Goal: Communication & Community: Ask a question

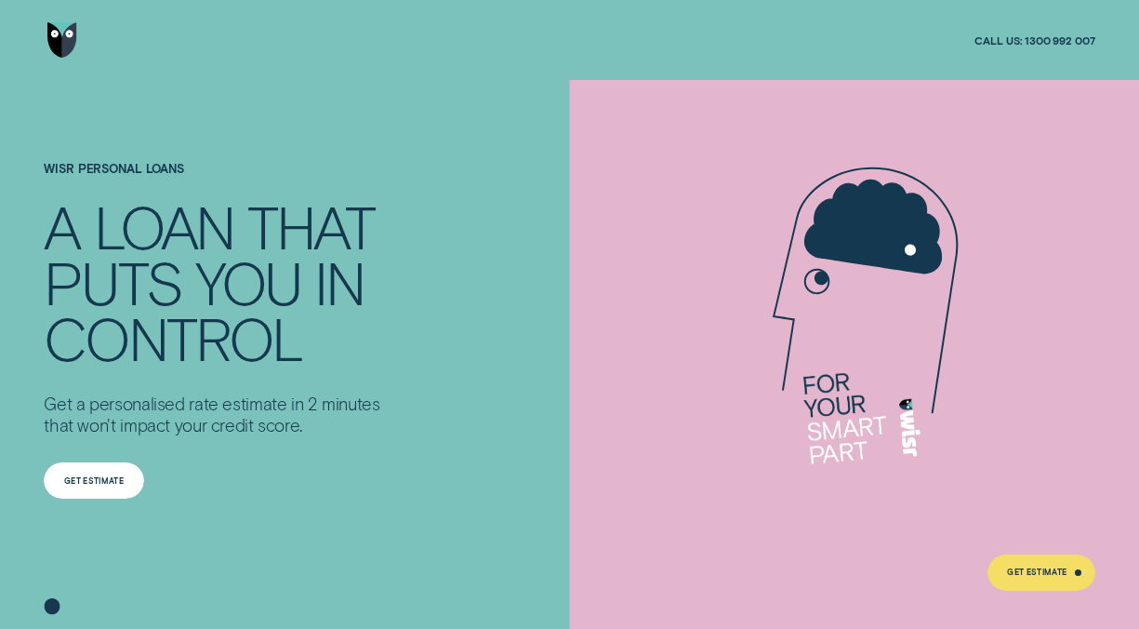
click at [103, 484] on div "Get Estimate" at bounding box center [94, 480] width 60 height 7
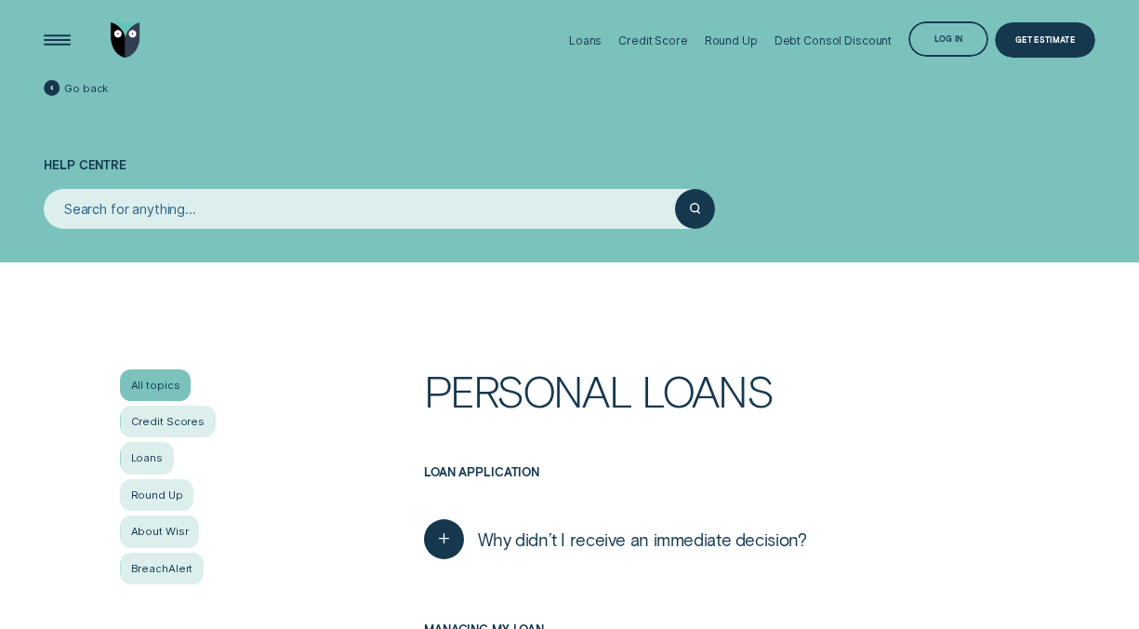
click at [164, 381] on div "All topics" at bounding box center [155, 385] width 71 height 32
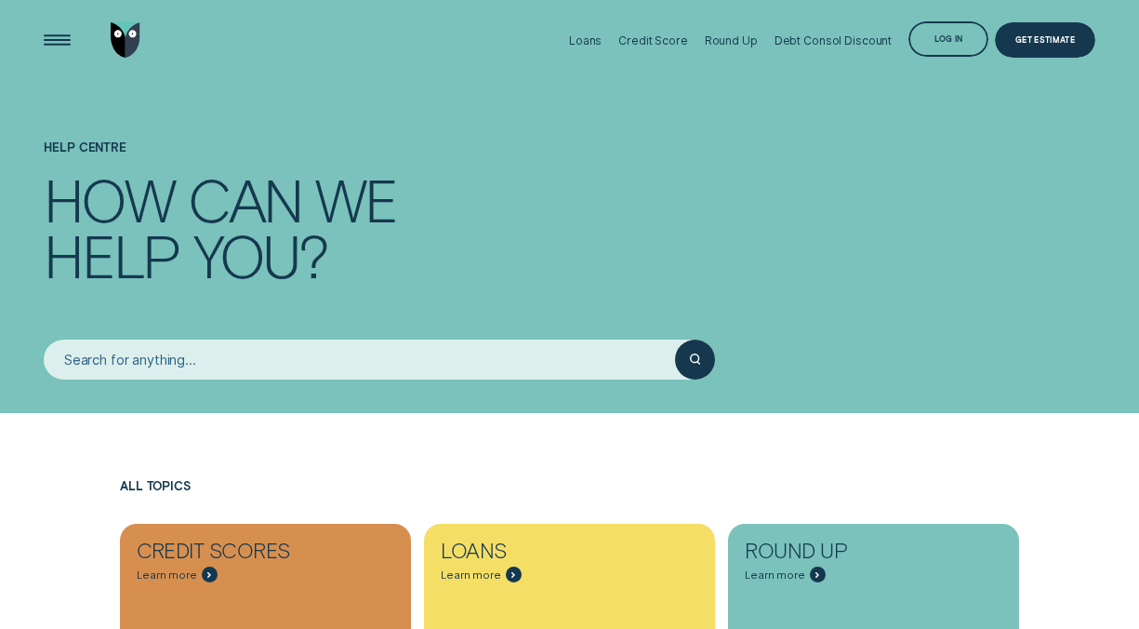
click at [222, 366] on input "search" at bounding box center [359, 359] width 631 height 40
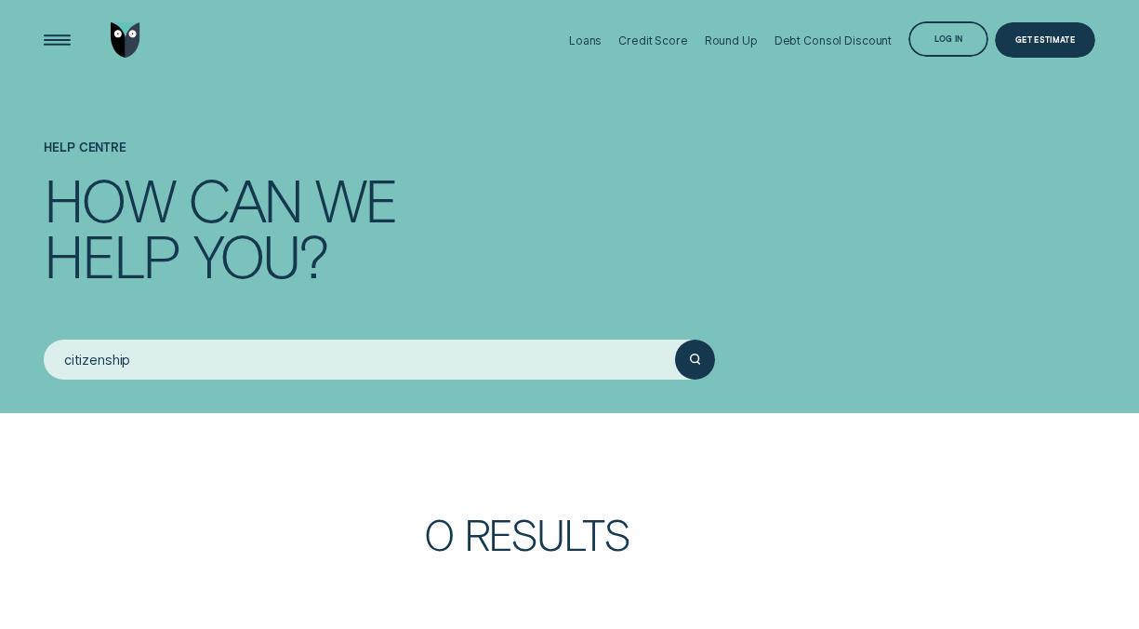
click at [698, 358] on icon "submit" at bounding box center [695, 358] width 10 height 11
click at [360, 365] on input "citizenship" at bounding box center [359, 359] width 631 height 40
type input "c"
click at [698, 366] on div "submit" at bounding box center [695, 359] width 40 height 40
click at [577, 356] on input "naturalised" at bounding box center [359, 359] width 631 height 40
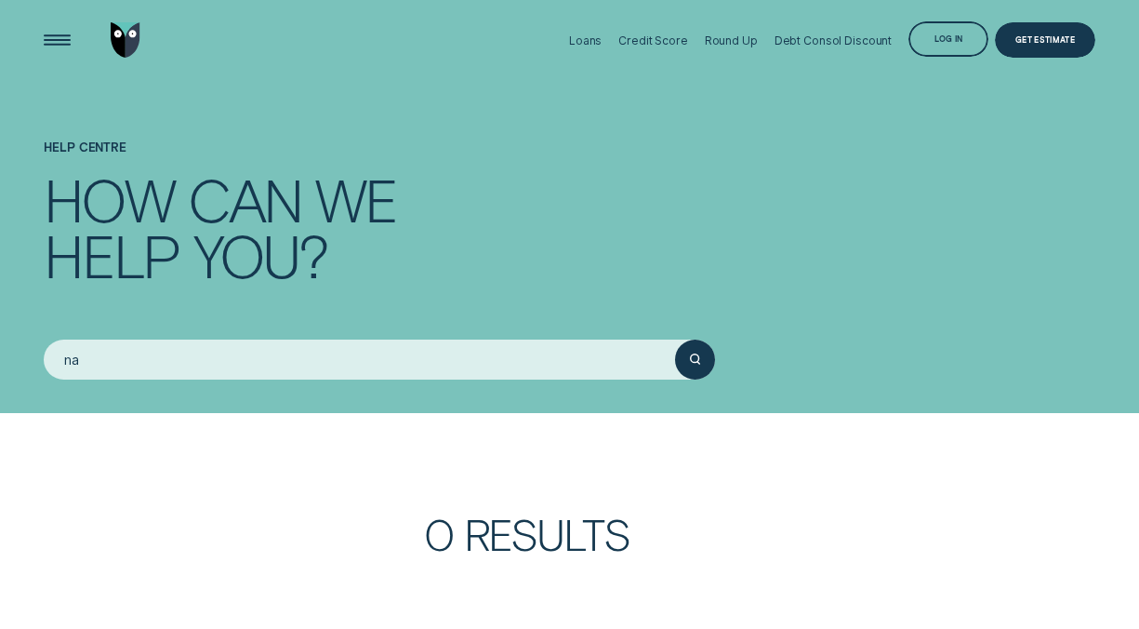
type input "n"
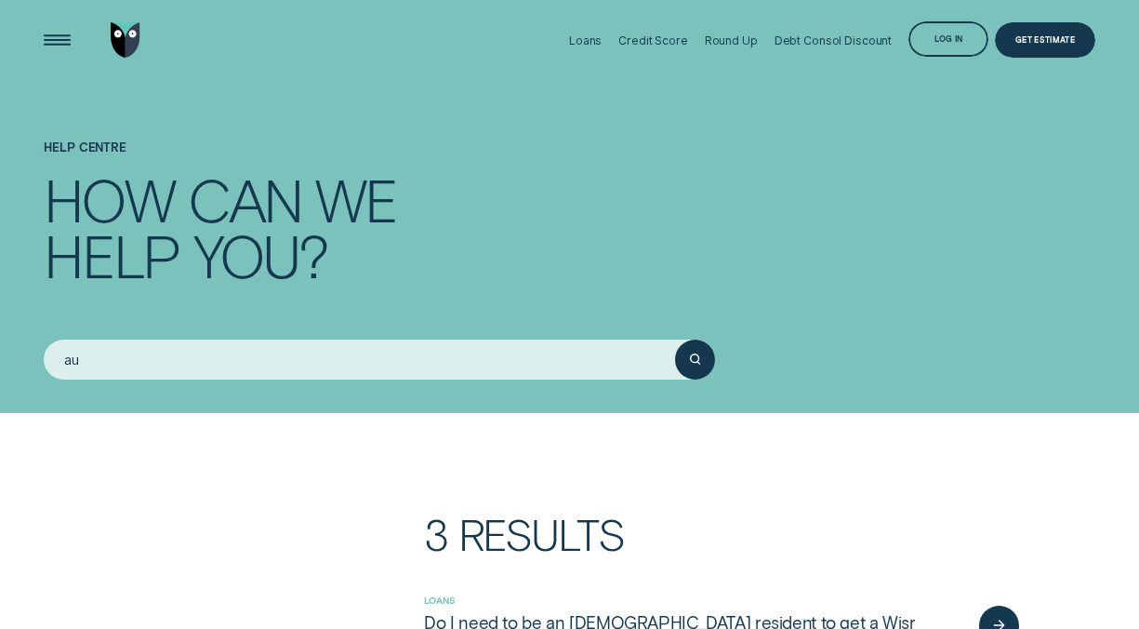
type input "a"
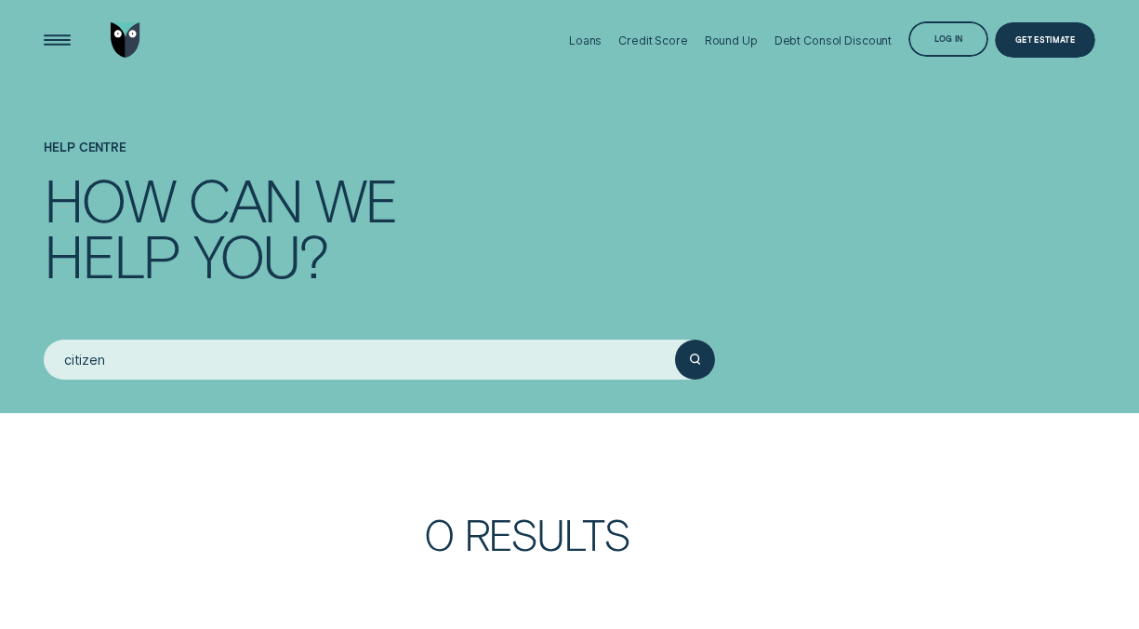
type input "citizen"
click at [698, 354] on circle "submit" at bounding box center [694, 358] width 8 height 8
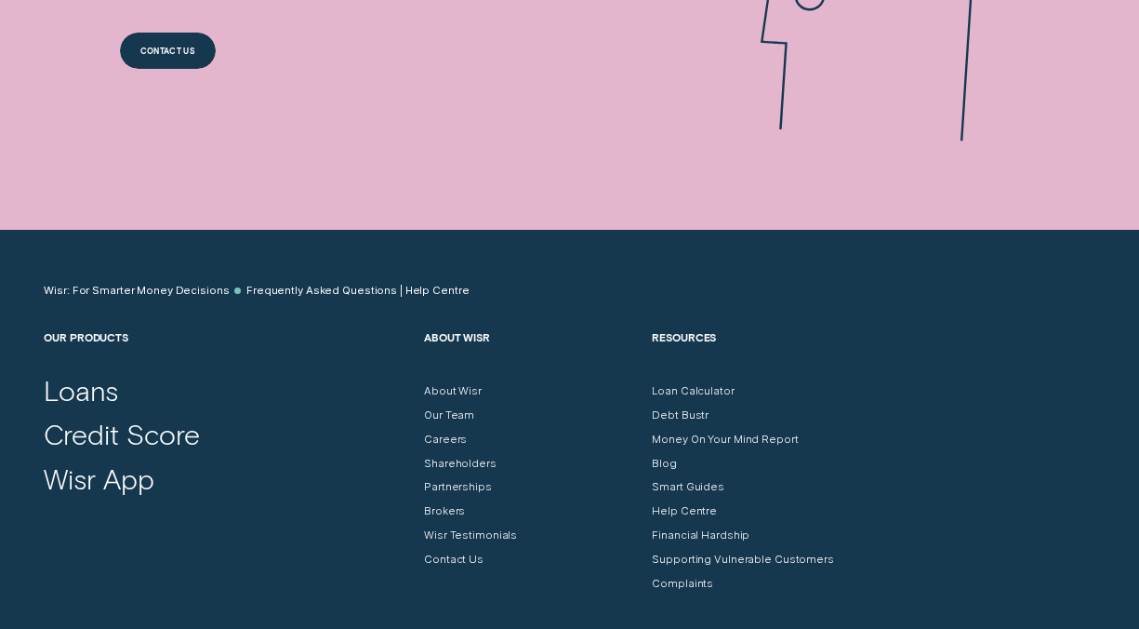
scroll to position [923, 0]
click at [424, 290] on div "Frequently Asked Questions | Help Centre" at bounding box center [357, 290] width 222 height 13
click at [692, 485] on div "Smart Guides" at bounding box center [688, 486] width 73 height 13
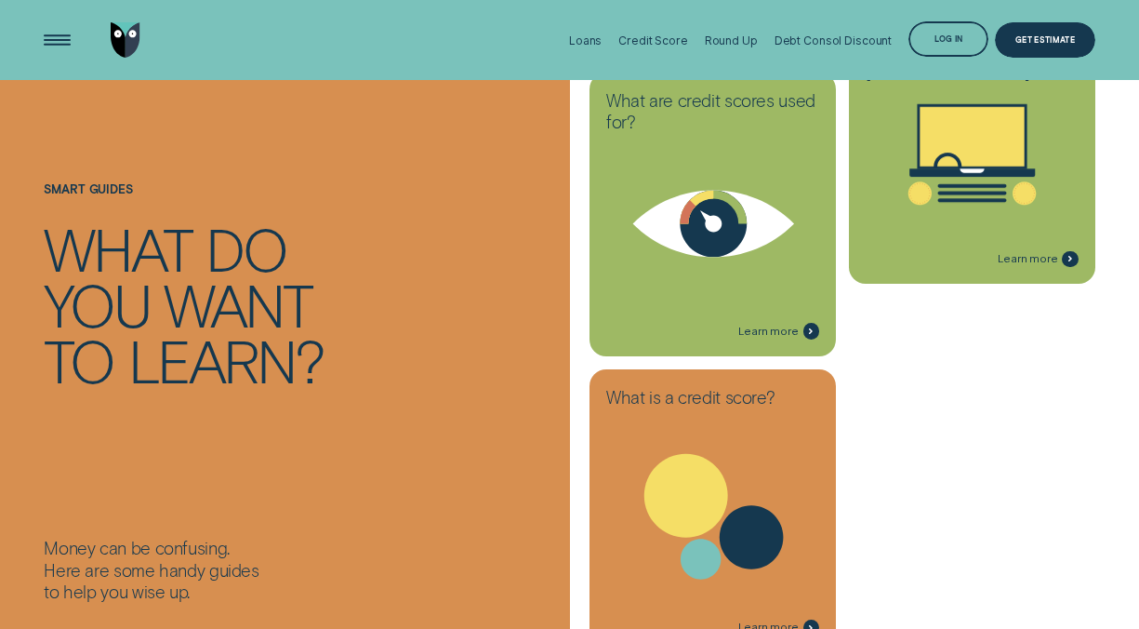
scroll to position [2456, 0]
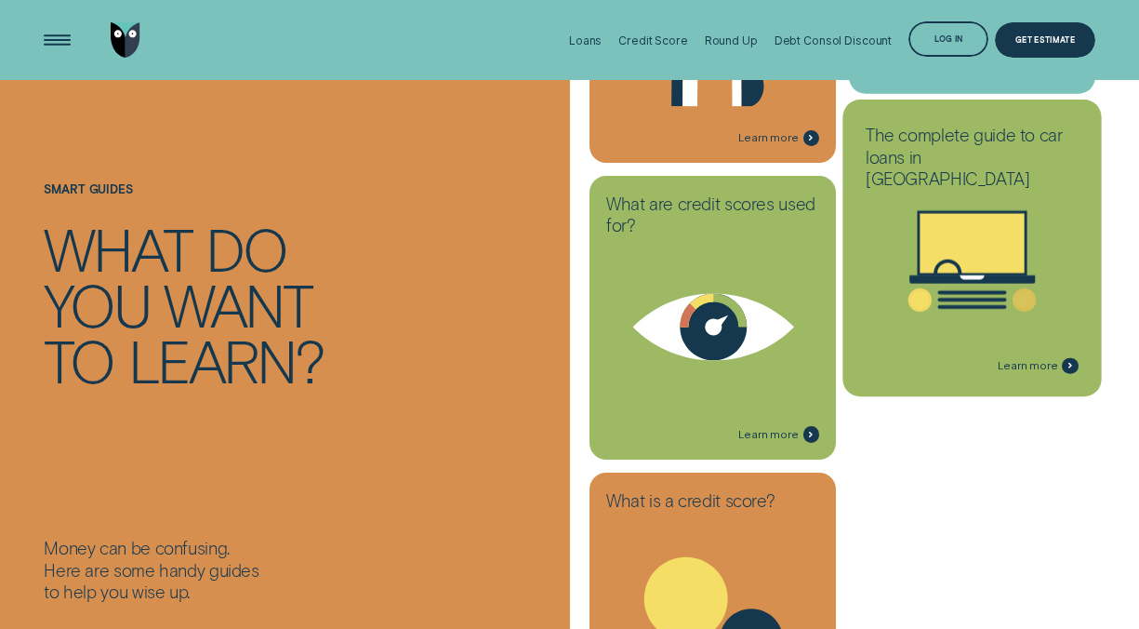
click at [989, 187] on icon at bounding box center [973, 260] width 230 height 175
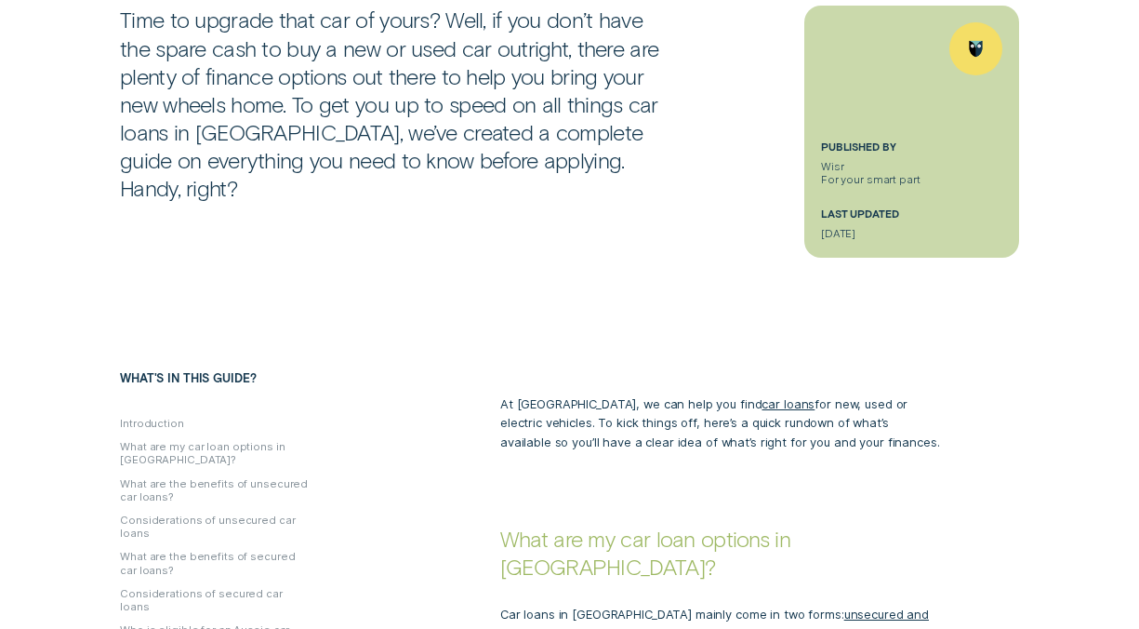
scroll to position [480, 0]
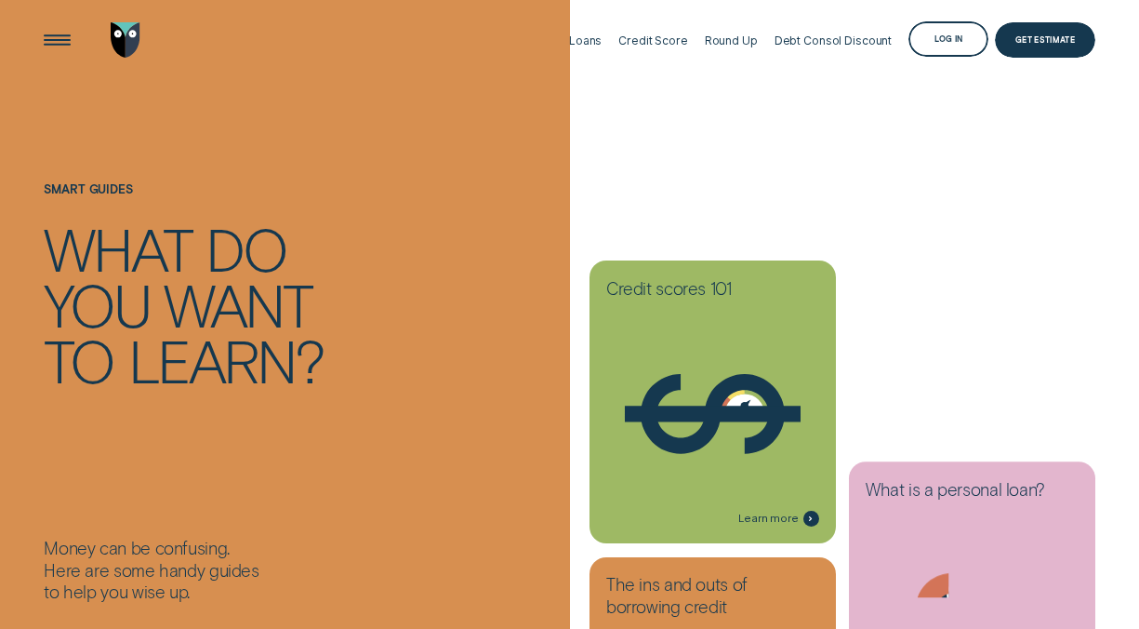
drag, startPoint x: 193, startPoint y: 122, endPoint x: 181, endPoint y: 140, distance: 20.9
click at [181, 140] on div "Smart guides What do you want to learn?" at bounding box center [303, 324] width 519 height 423
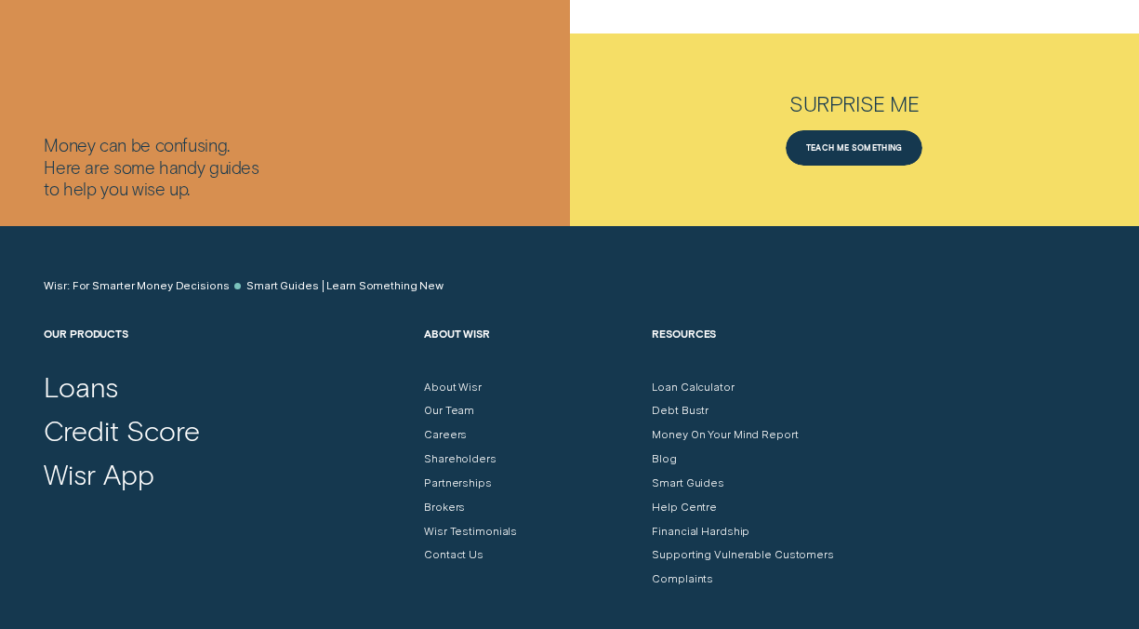
scroll to position [3225, 0]
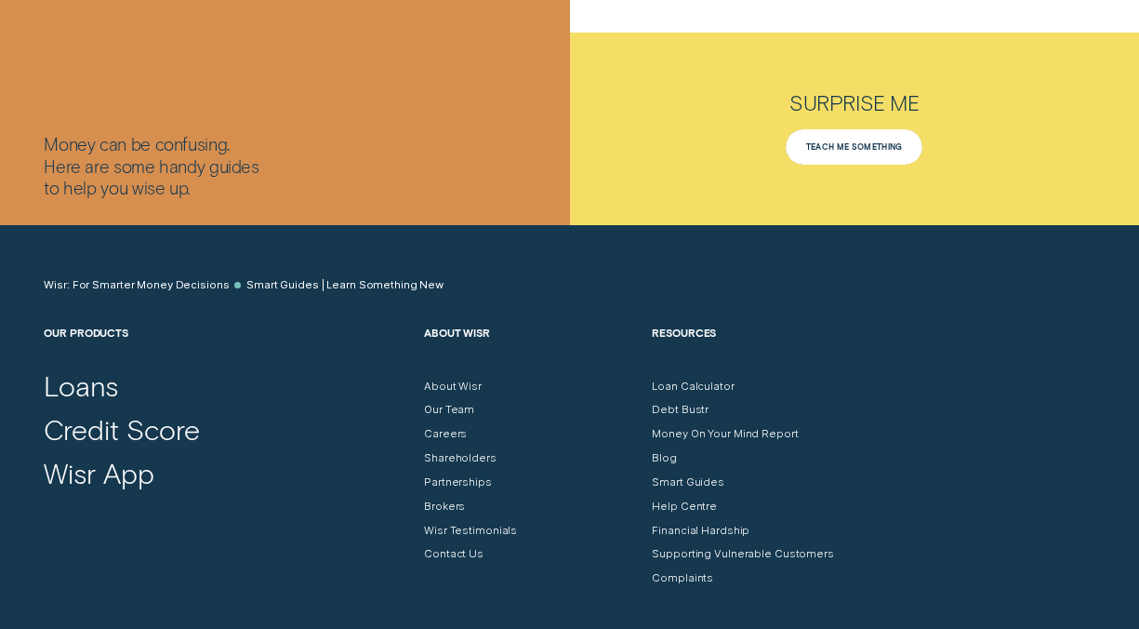
click at [848, 140] on div "Teach me something" at bounding box center [854, 147] width 137 height 36
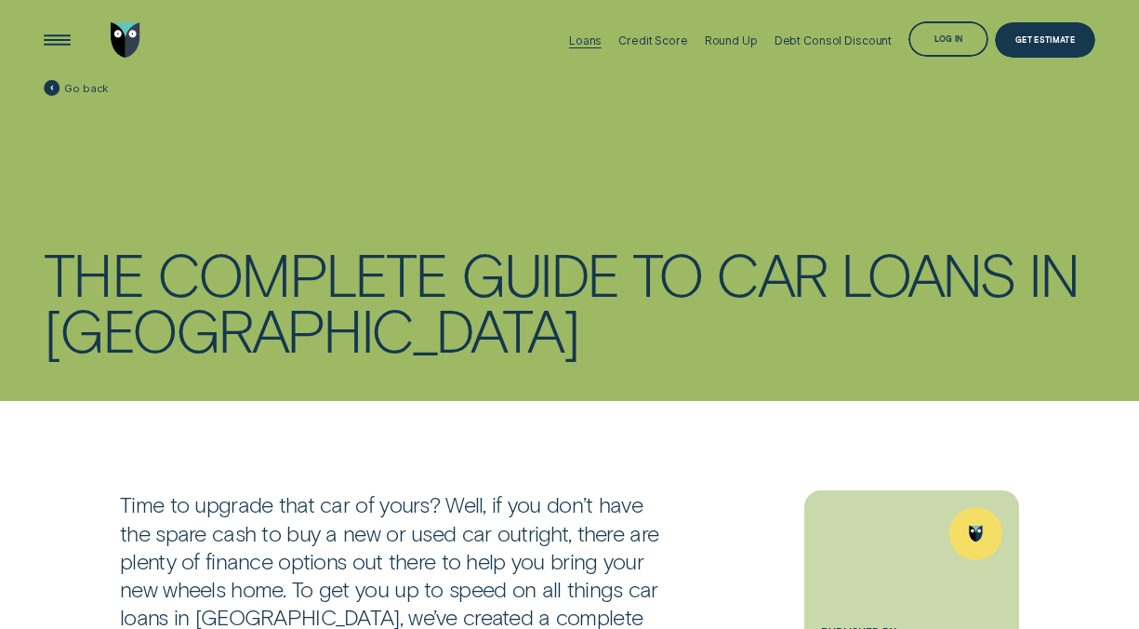
click at [592, 38] on div "Loans" at bounding box center [585, 40] width 33 height 14
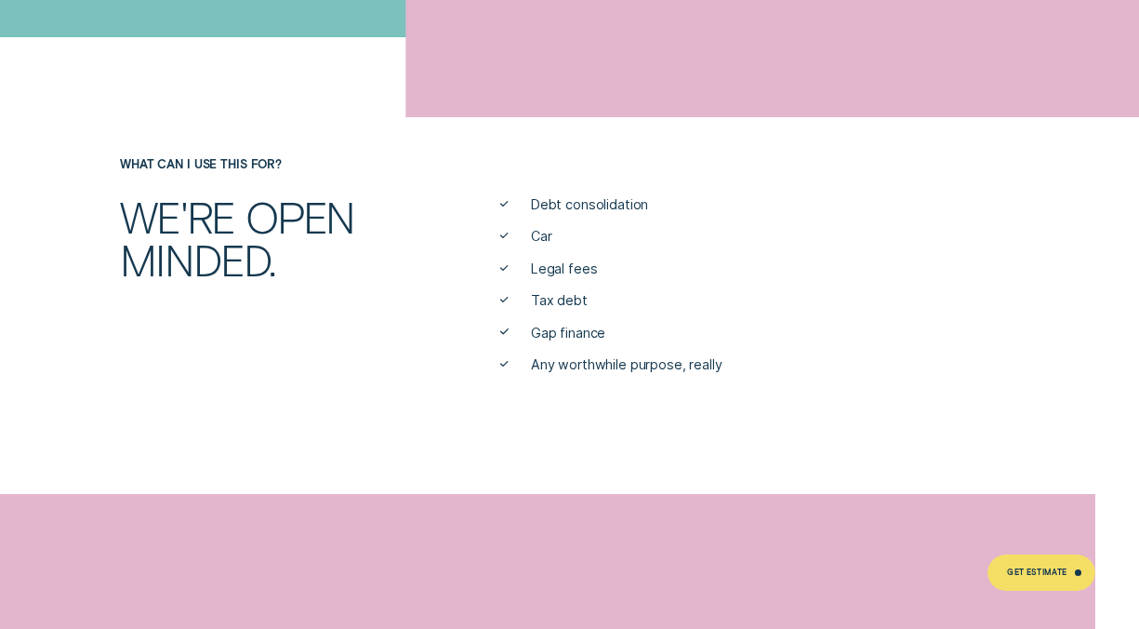
scroll to position [592, 0]
click at [579, 333] on span "Gap finance" at bounding box center [568, 332] width 74 height 18
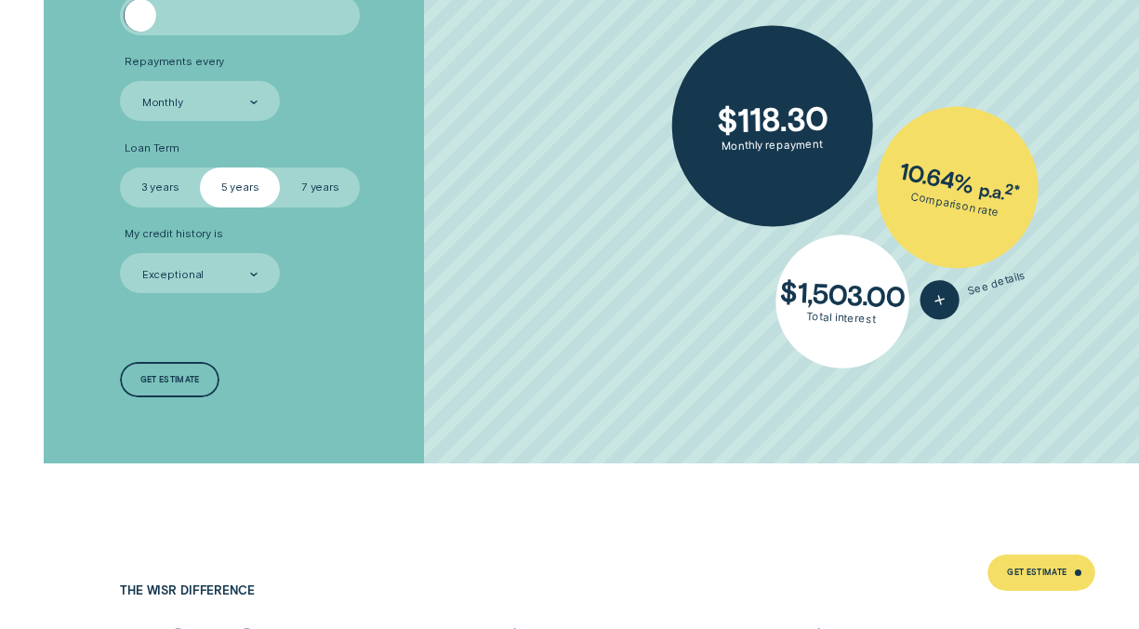
scroll to position [2984, 0]
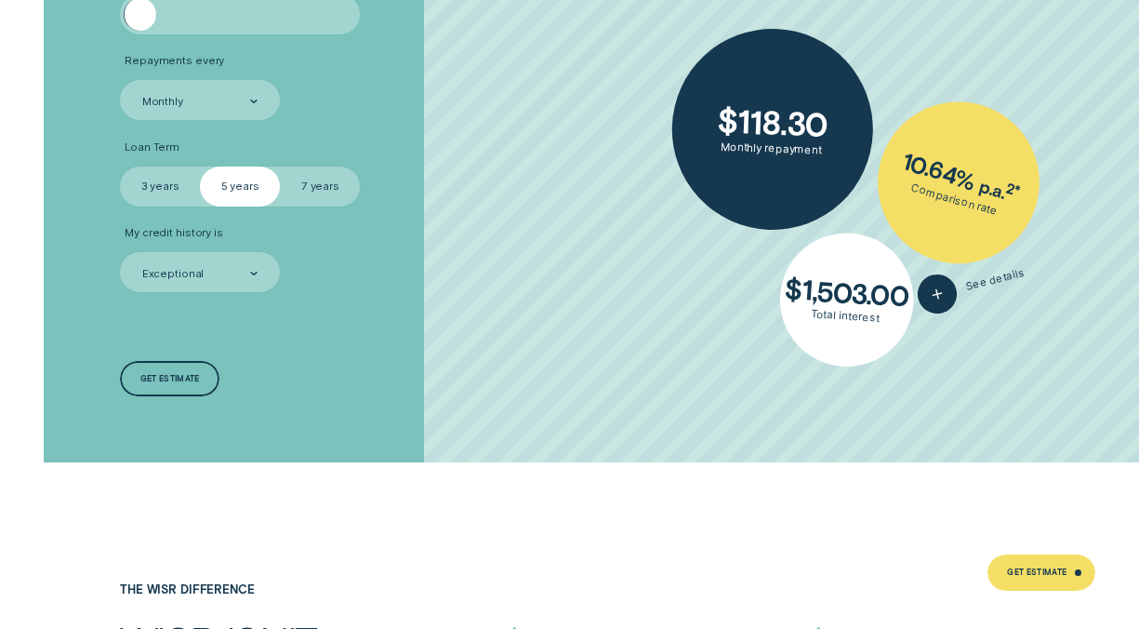
click at [167, 181] on label "3 years" at bounding box center [160, 186] width 80 height 40
click at [120, 166] on input "3 years" at bounding box center [120, 166] width 0 height 0
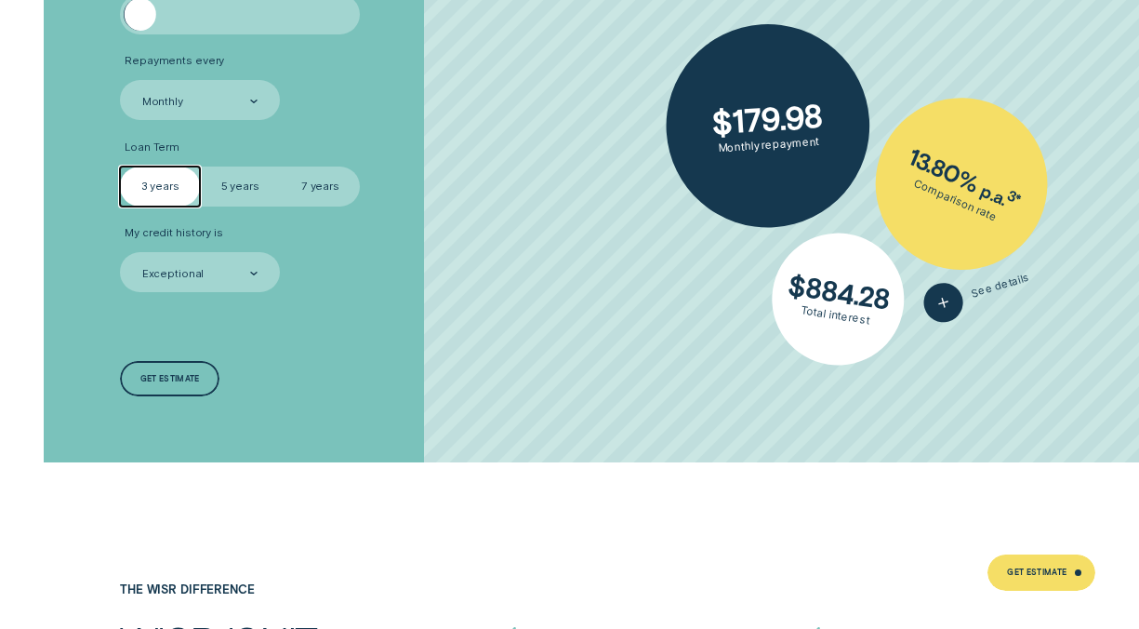
click at [319, 176] on label "7 years" at bounding box center [320, 186] width 80 height 40
click at [280, 166] on input "7 years" at bounding box center [280, 166] width 0 height 0
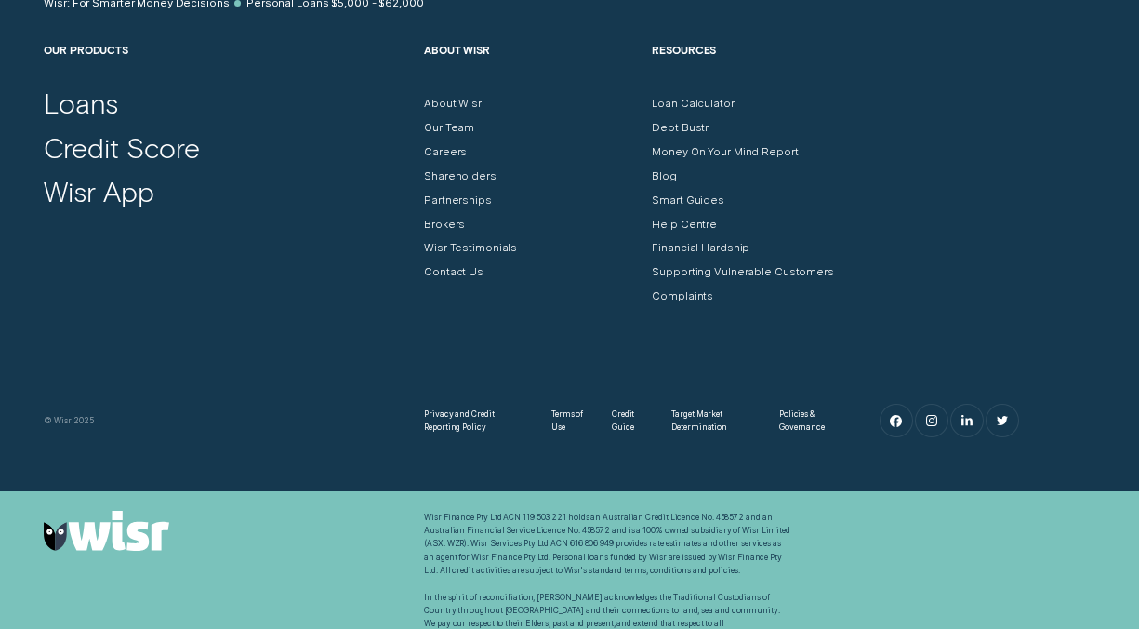
scroll to position [8419, 0]
click at [680, 217] on div "Help Centre" at bounding box center [684, 223] width 65 height 13
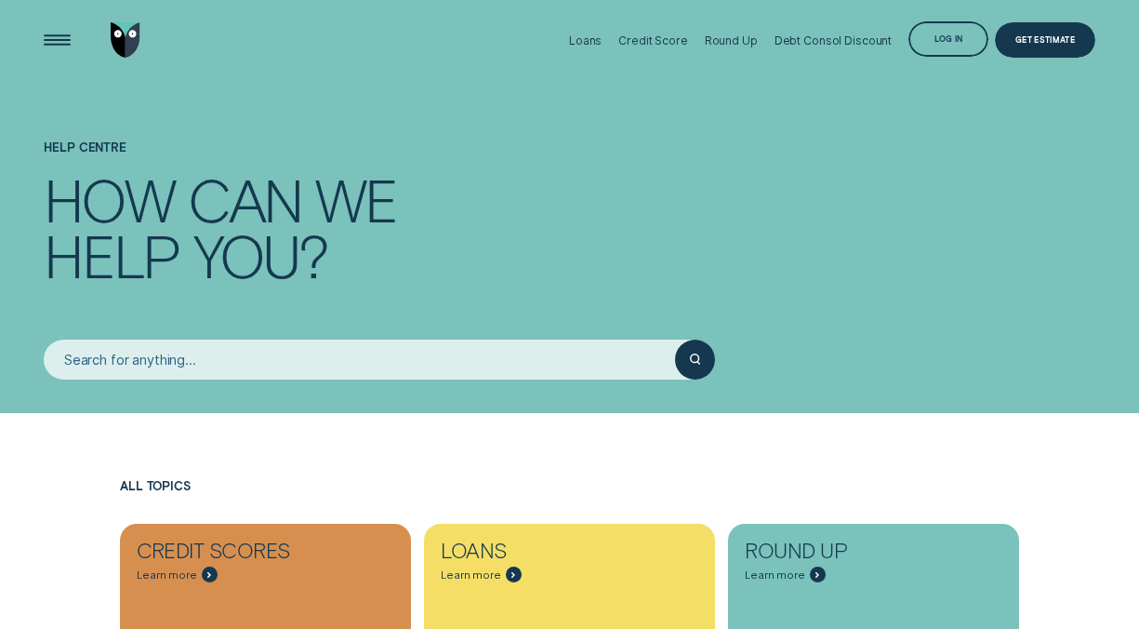
click at [438, 366] on input "search" at bounding box center [359, 359] width 631 height 40
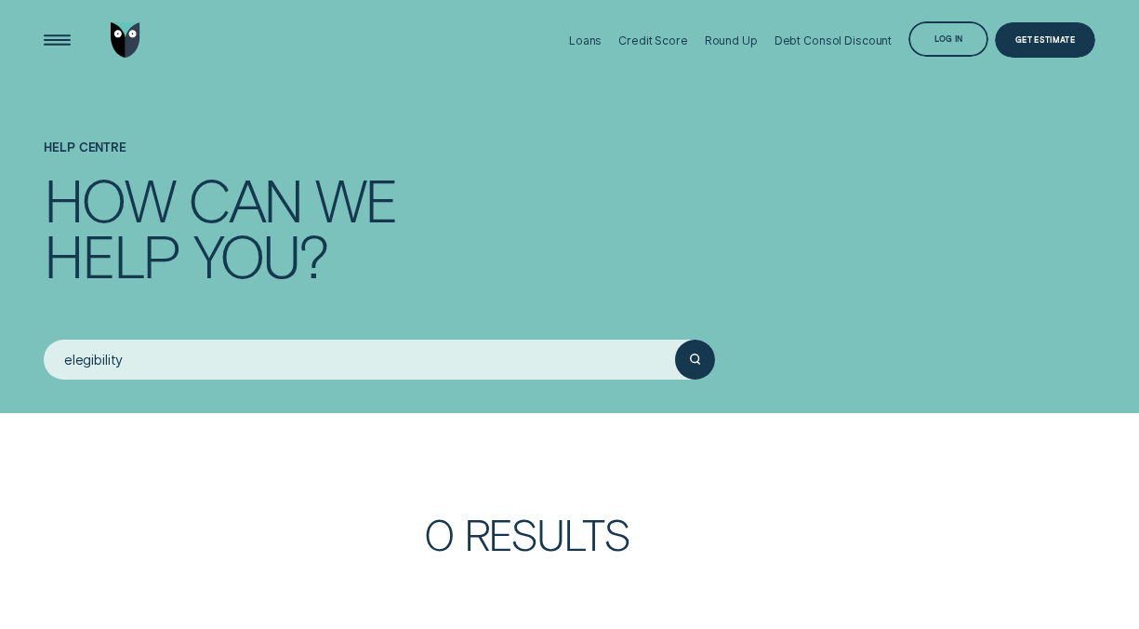
type input "elegibility"
click at [695, 360] on icon "submit" at bounding box center [695, 358] width 10 height 11
click at [433, 359] on input "elegibility" at bounding box center [359, 359] width 631 height 40
click at [592, 33] on div "Loans" at bounding box center [585, 40] width 33 height 14
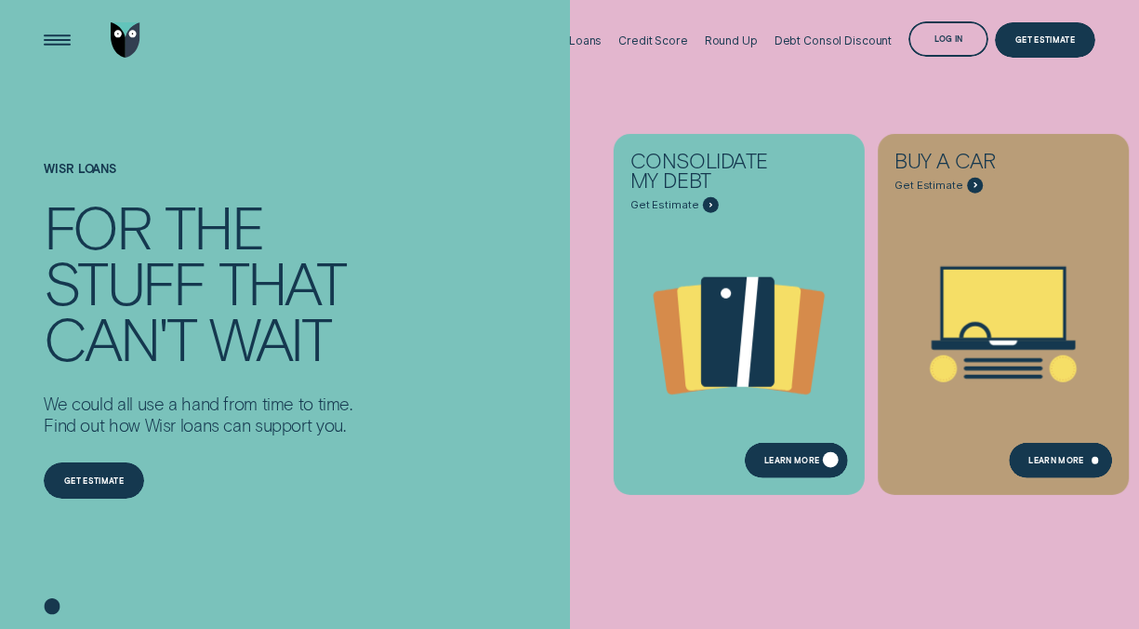
click at [786, 456] on div "Learn more" at bounding box center [795, 460] width 103 height 36
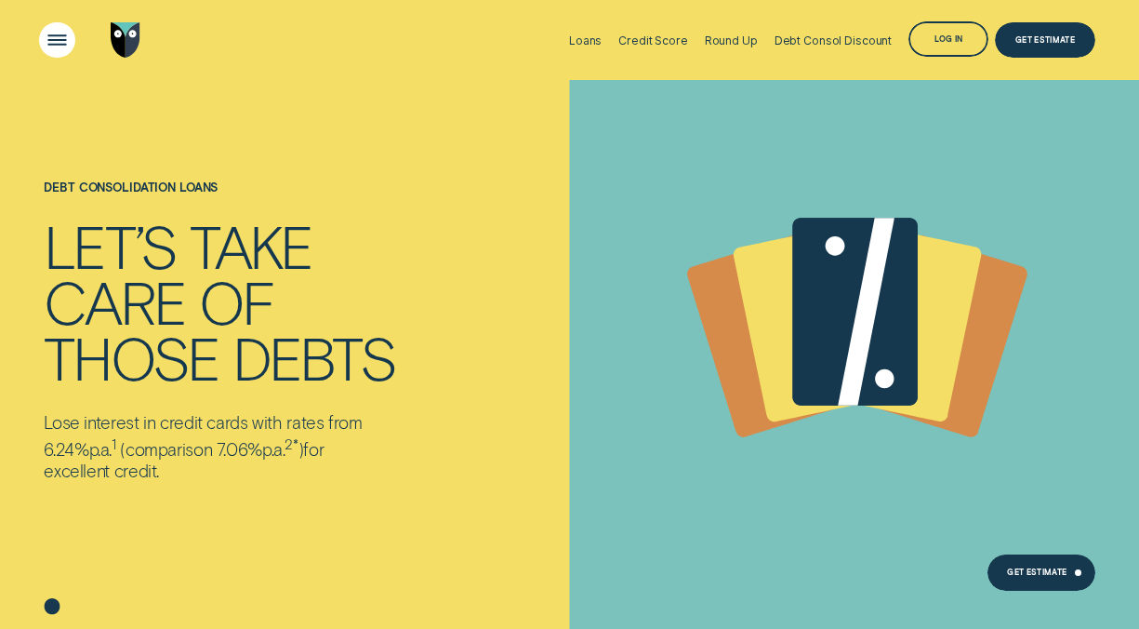
click at [61, 35] on div "Open Menu" at bounding box center [57, 40] width 51 height 51
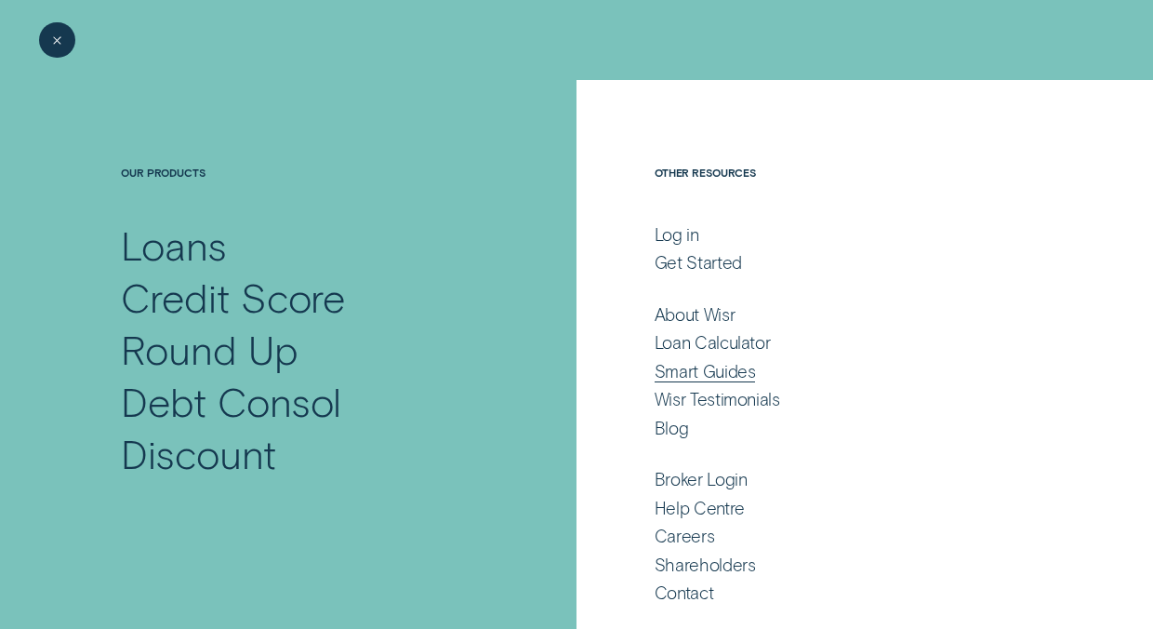
click at [701, 371] on div "Smart Guides" at bounding box center [705, 370] width 101 height 21
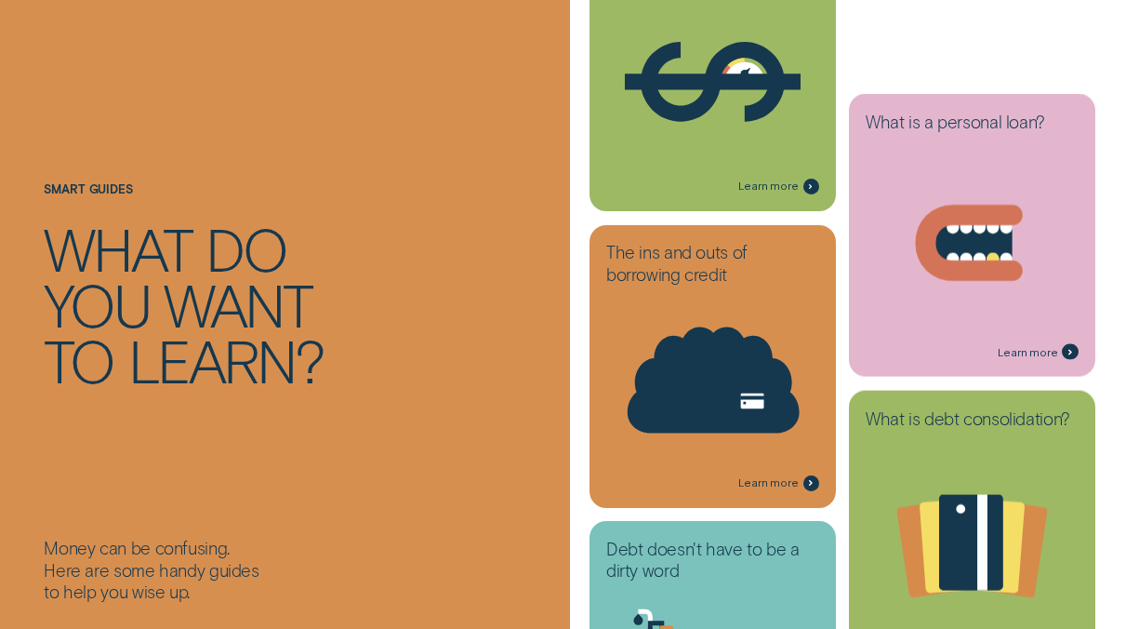
scroll to position [345, 0]
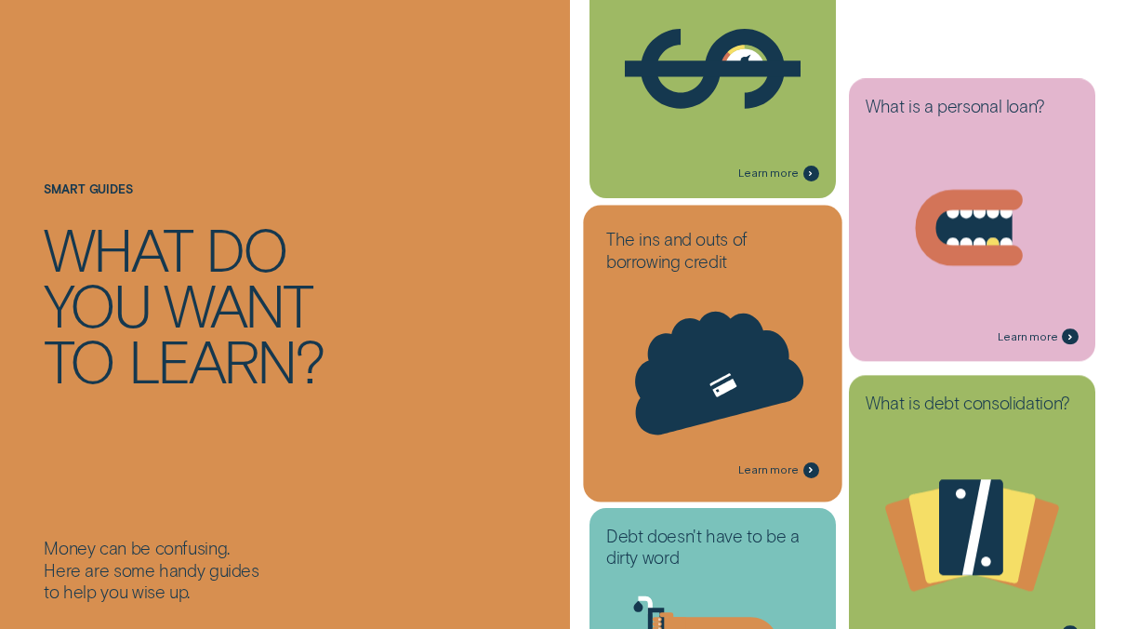
click at [739, 360] on icon at bounding box center [711, 367] width 193 height 146
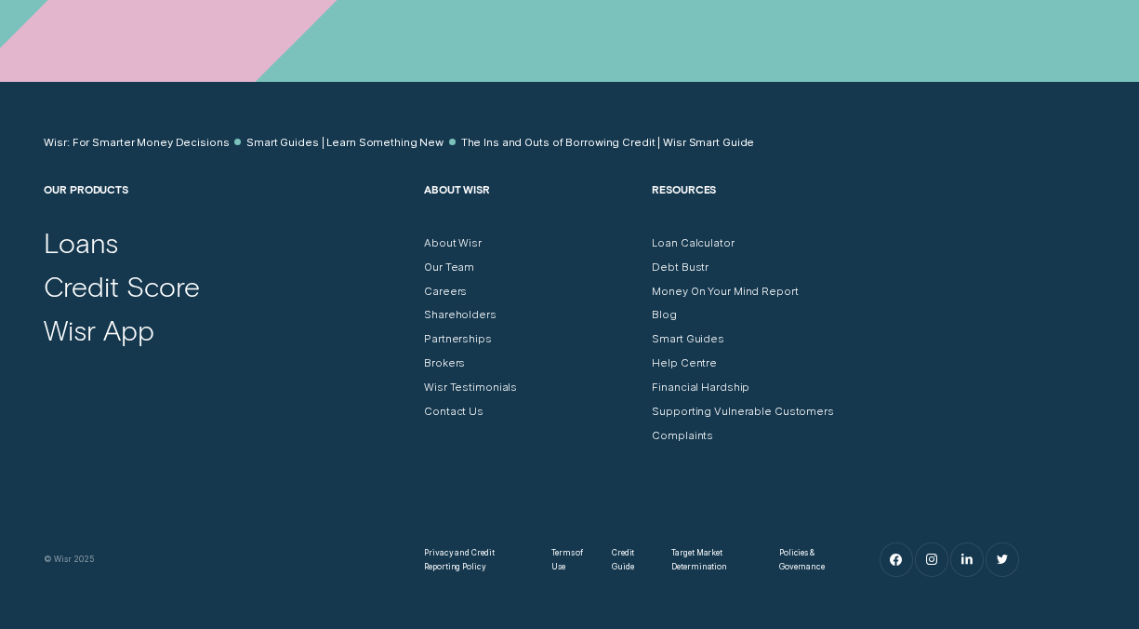
scroll to position [5897, 0]
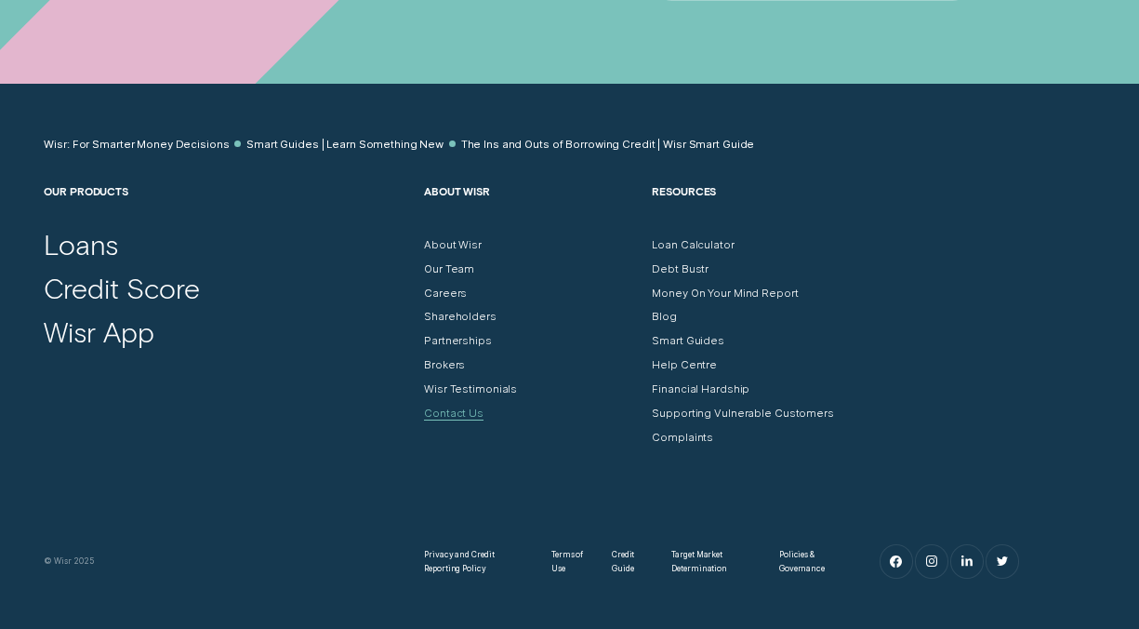
click at [466, 406] on div "Contact Us" at bounding box center [454, 412] width 60 height 13
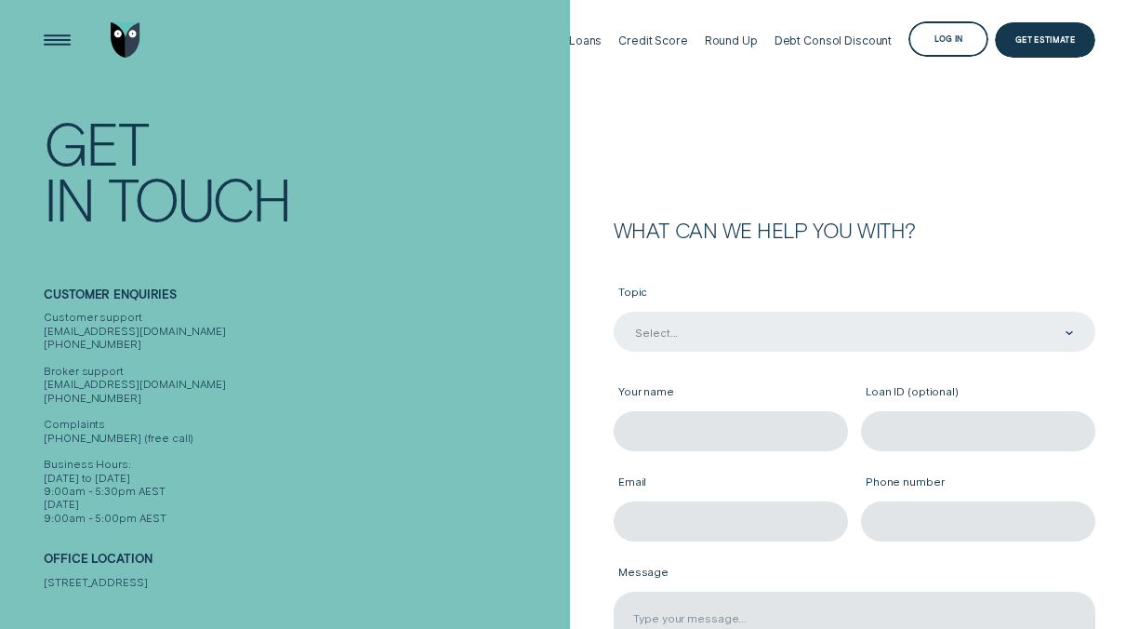
click at [691, 328] on div "Select..." at bounding box center [853, 333] width 440 height 15
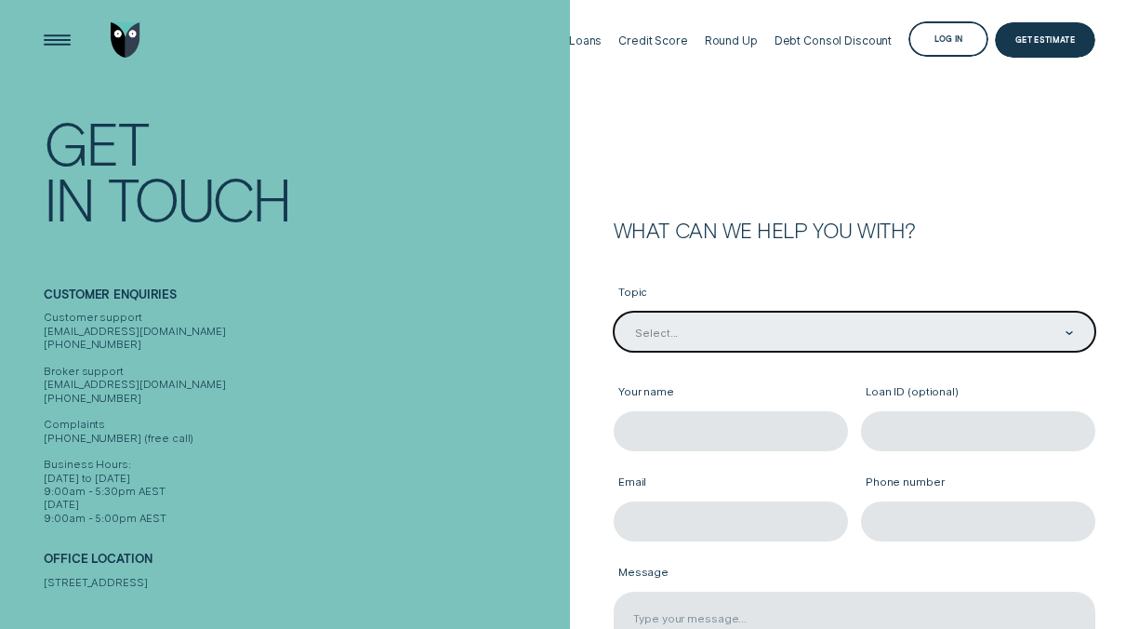
click at [691, 328] on div "Select..." at bounding box center [853, 333] width 440 height 15
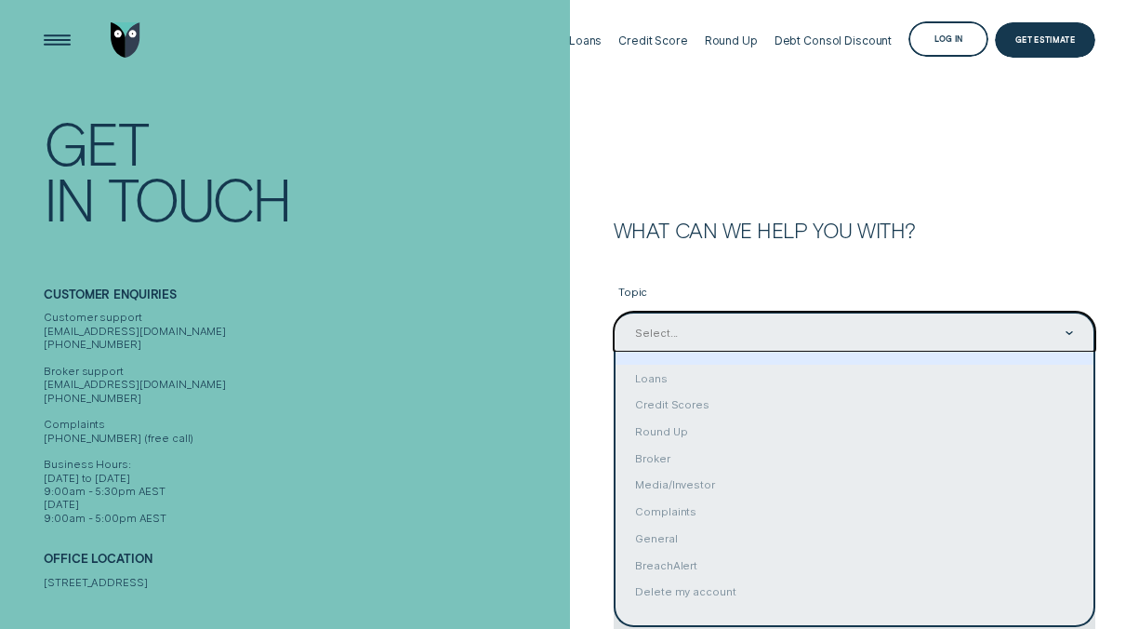
click at [847, 334] on div "Select..." at bounding box center [853, 333] width 440 height 15
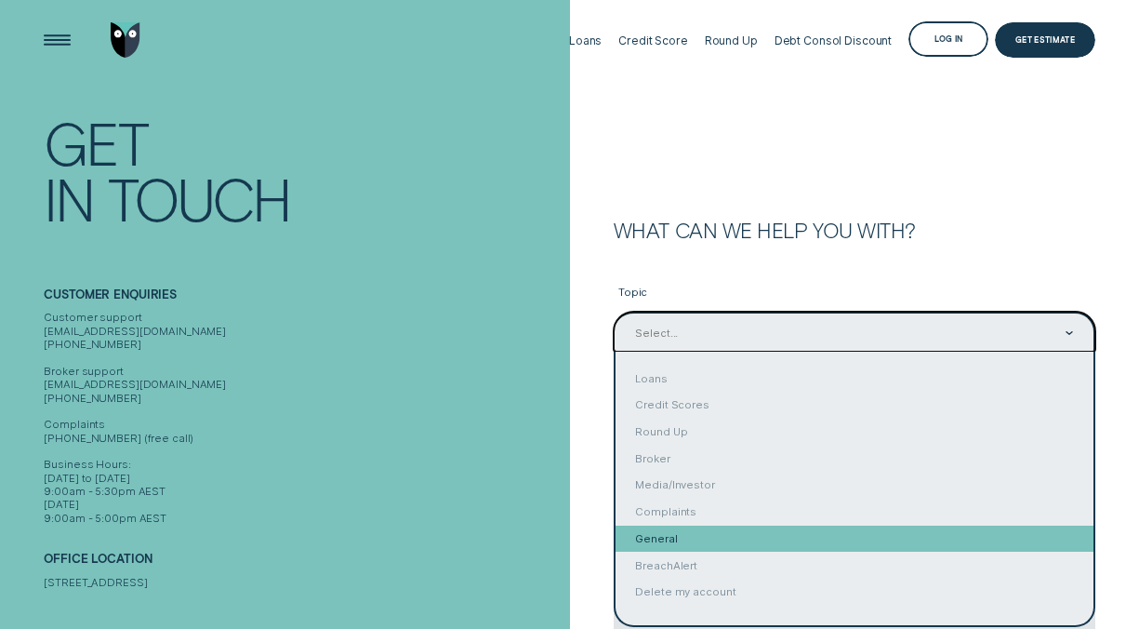
click at [705, 533] on div "General" at bounding box center [855, 539] width 478 height 27
type input "General"
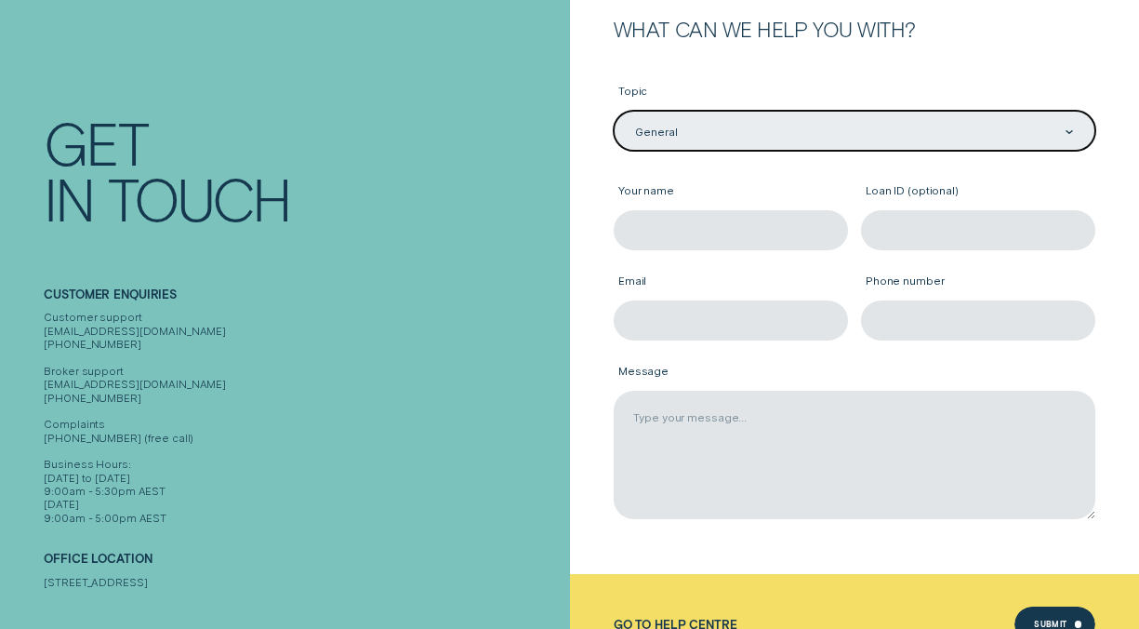
scroll to position [200, 0]
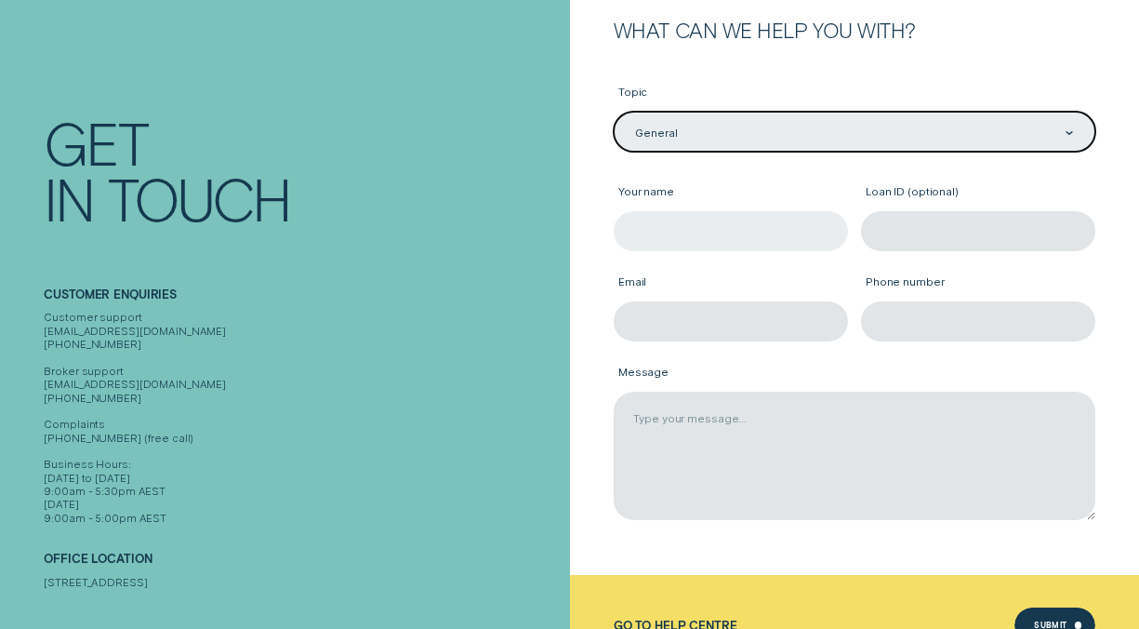
click at [691, 234] on input "Your name" at bounding box center [731, 231] width 234 height 40
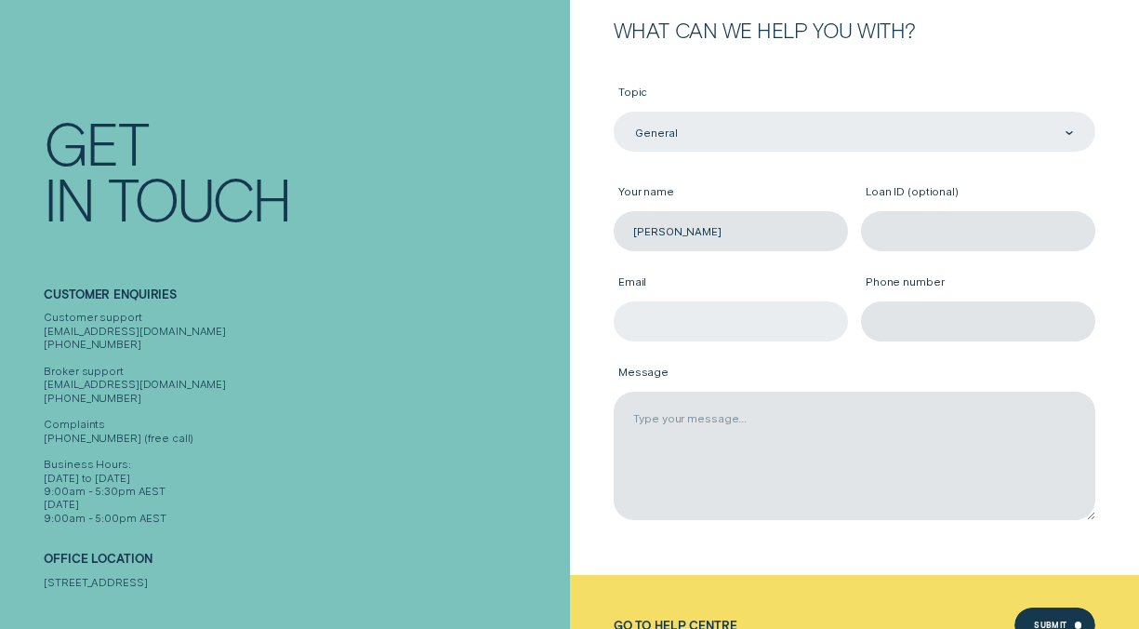
type input "[PERSON_NAME]"
click at [712, 325] on input "Email" at bounding box center [731, 321] width 234 height 40
type input "[PERSON_NAME][EMAIL_ADDRESS][PERSON_NAME][DOMAIN_NAME]"
click at [974, 317] on input "Phone number" at bounding box center [978, 321] width 234 height 40
type input "0431703636"
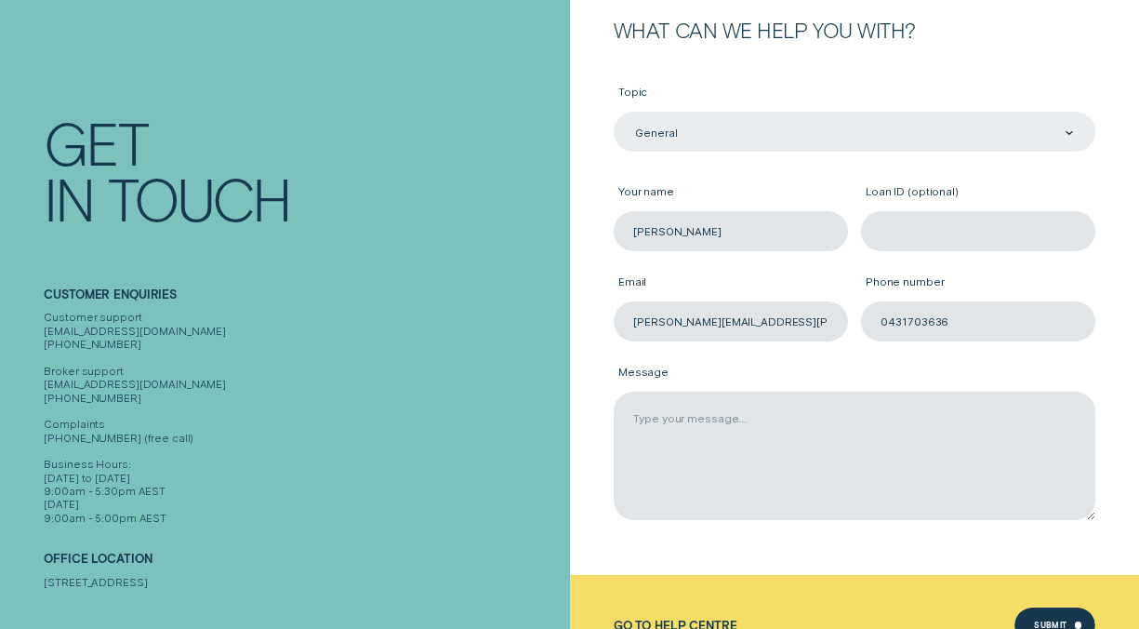
click at [938, 379] on label "Message" at bounding box center [855, 372] width 482 height 37
click at [938, 392] on textarea "Message" at bounding box center [855, 456] width 482 height 128
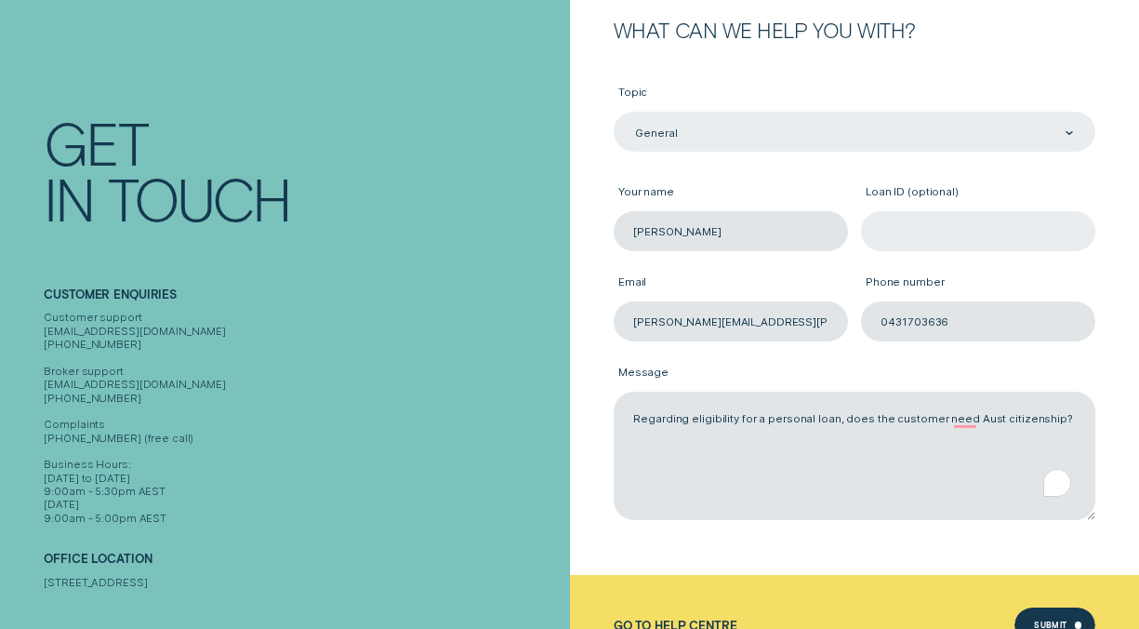
type textarea "Regarding eligibility for a personal loan, does the customer need Aust citizens…"
click at [955, 232] on input "Loan ID (optional)" at bounding box center [978, 231] width 234 height 40
click at [940, 176] on label "Loan ID (optional)" at bounding box center [978, 192] width 234 height 37
click at [940, 211] on input "Loan ID (optional)" at bounding box center [978, 231] width 234 height 40
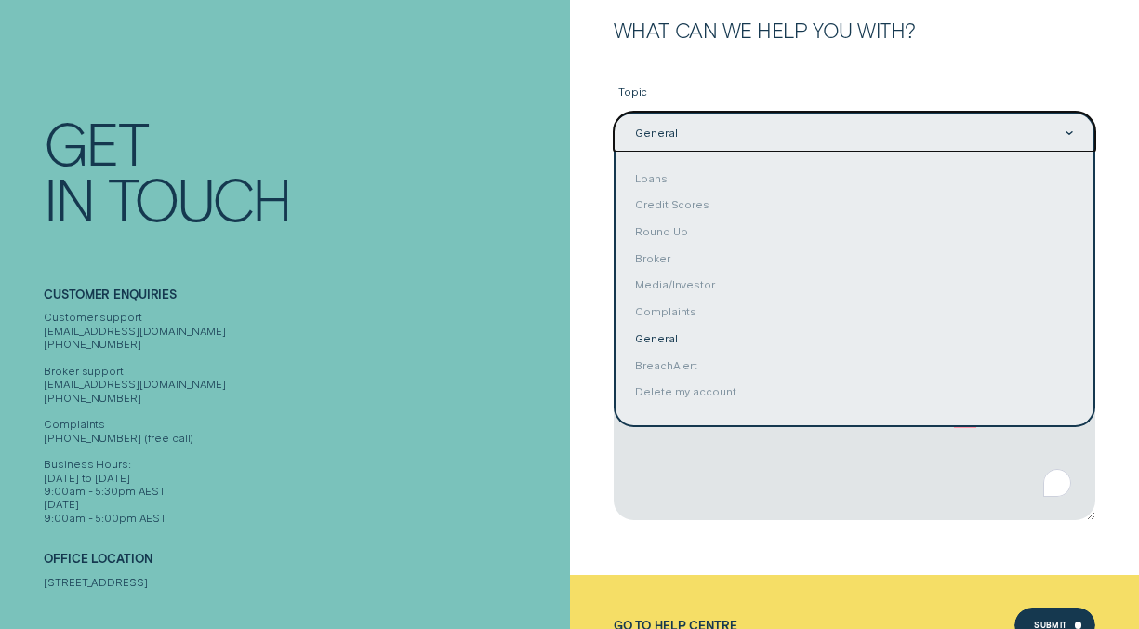
click at [740, 130] on div "General" at bounding box center [853, 133] width 440 height 15
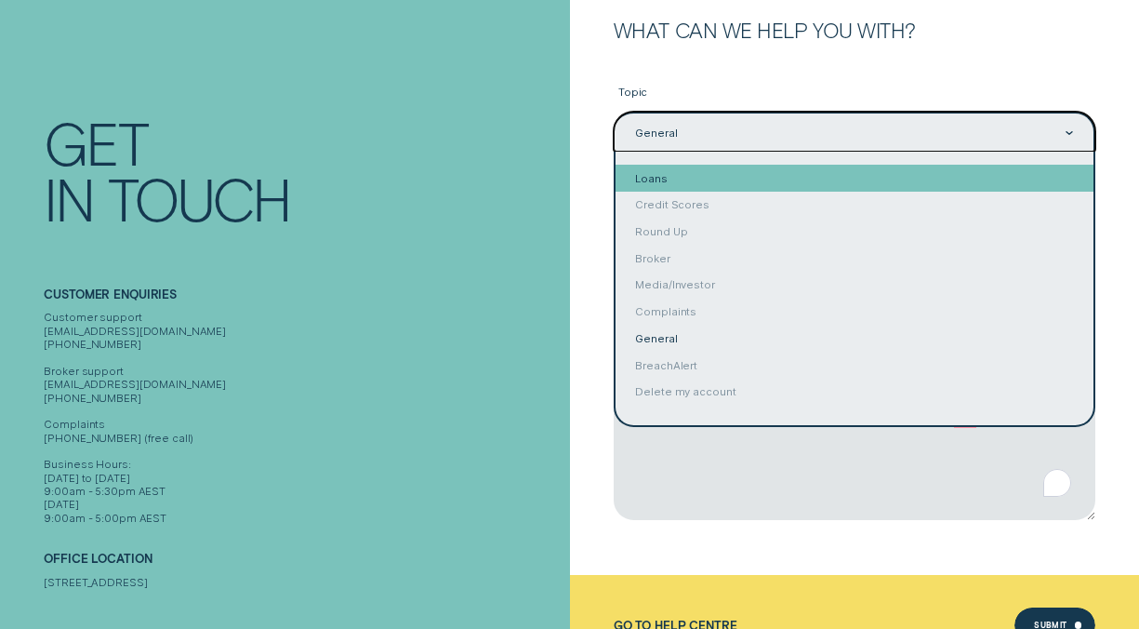
click at [720, 173] on div "Loans" at bounding box center [855, 178] width 478 height 27
type input "Loans"
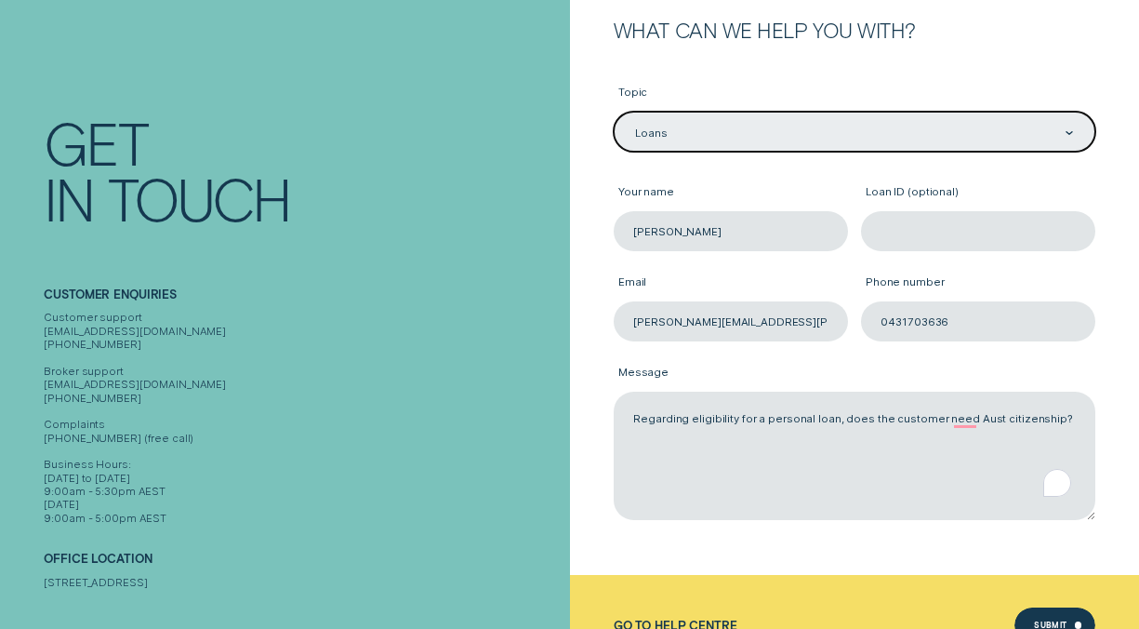
click at [723, 167] on div "Your name Michael" at bounding box center [730, 206] width 247 height 90
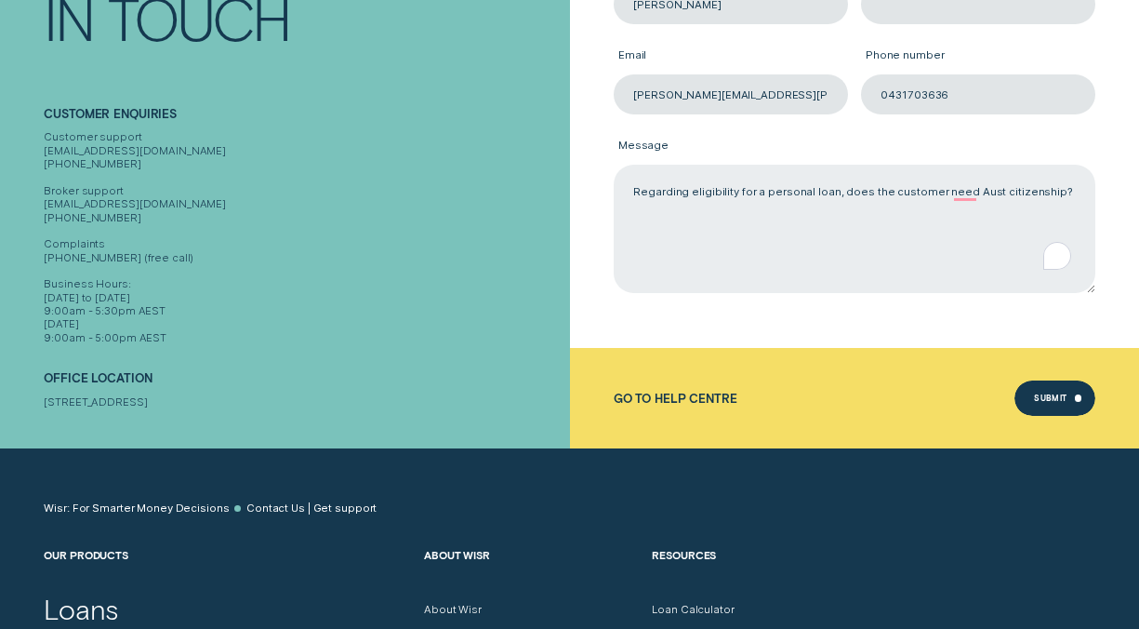
scroll to position [424, 0]
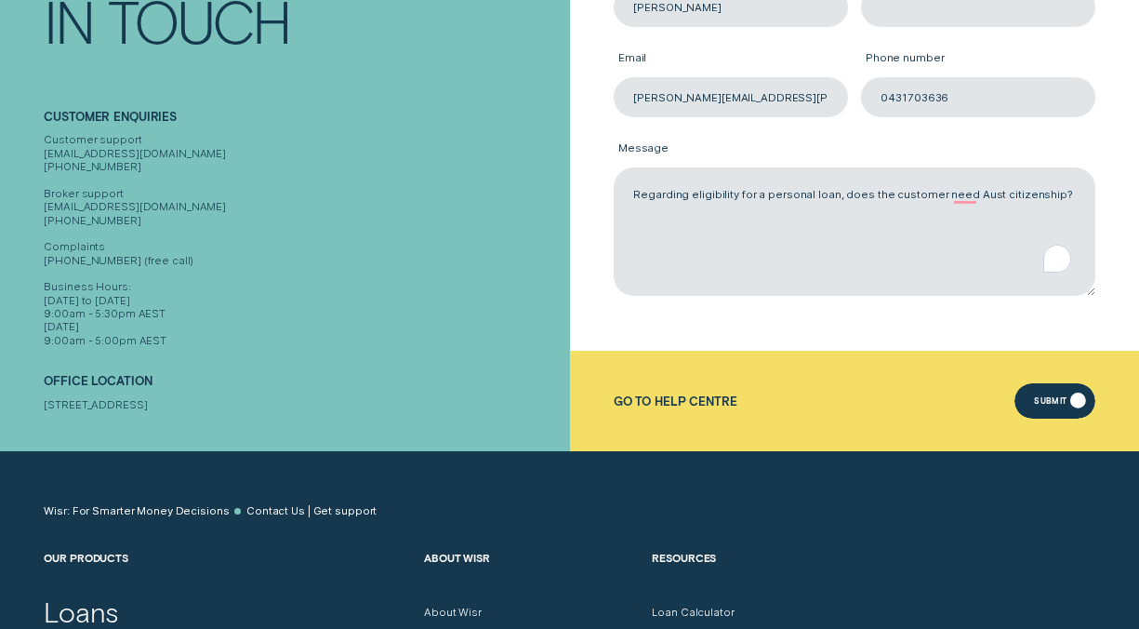
click at [1045, 404] on div "Submit" at bounding box center [1050, 402] width 33 height 7
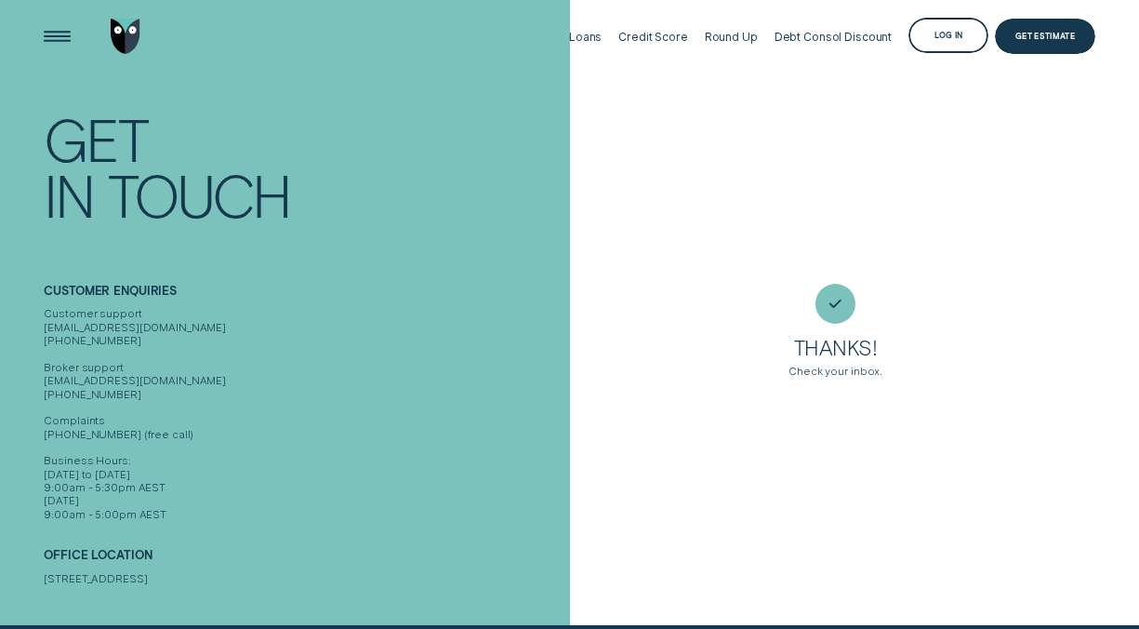
scroll to position [0, 0]
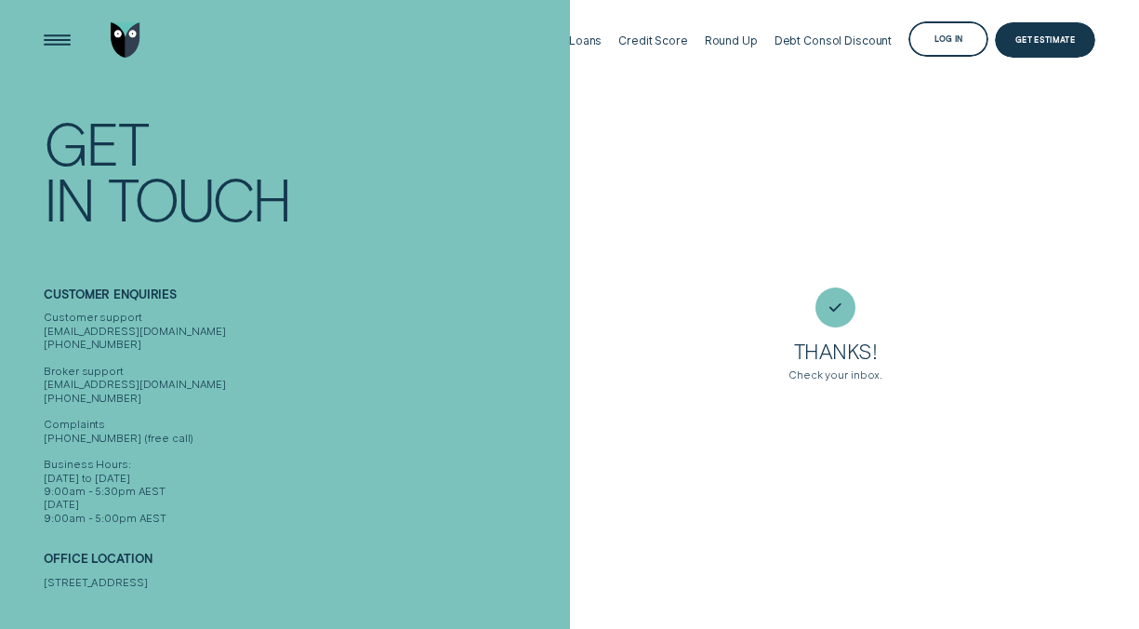
click at [1103, 294] on div "Thanks! Check your inbox." at bounding box center [855, 334] width 570 height 95
click at [1078, 217] on div "Thanks! Check your inbox." at bounding box center [855, 314] width 570 height 629
drag, startPoint x: 1078, startPoint y: 217, endPoint x: 1071, endPoint y: 207, distance: 11.9
click at [1071, 207] on div "Thanks! Check your inbox." at bounding box center [855, 314] width 570 height 629
click at [832, 306] on icon at bounding box center [836, 307] width 12 height 8
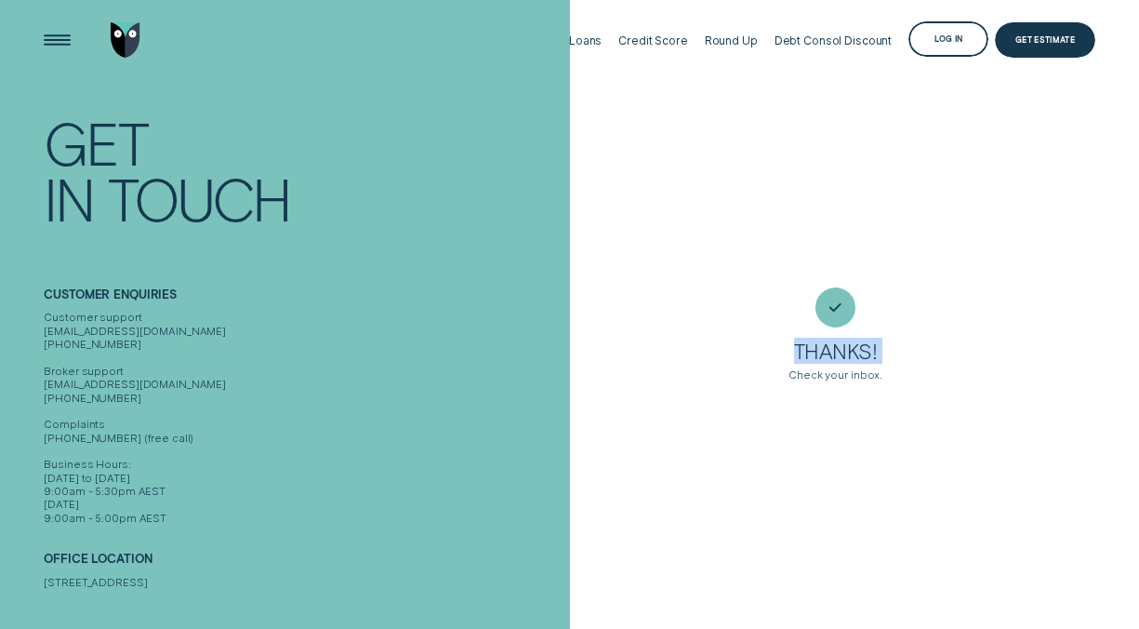
drag, startPoint x: 783, startPoint y: 155, endPoint x: 627, endPoint y: 502, distance: 380.5
click at [627, 502] on div "Thanks! Check your inbox." at bounding box center [855, 314] width 570 height 629
click at [731, 290] on div "Thanks! Check your inbox." at bounding box center [836, 334] width 519 height 95
click at [864, 489] on div "Thanks! Check your inbox." at bounding box center [855, 314] width 570 height 629
click at [1092, 179] on div "Thanks! Check your inbox." at bounding box center [855, 314] width 570 height 629
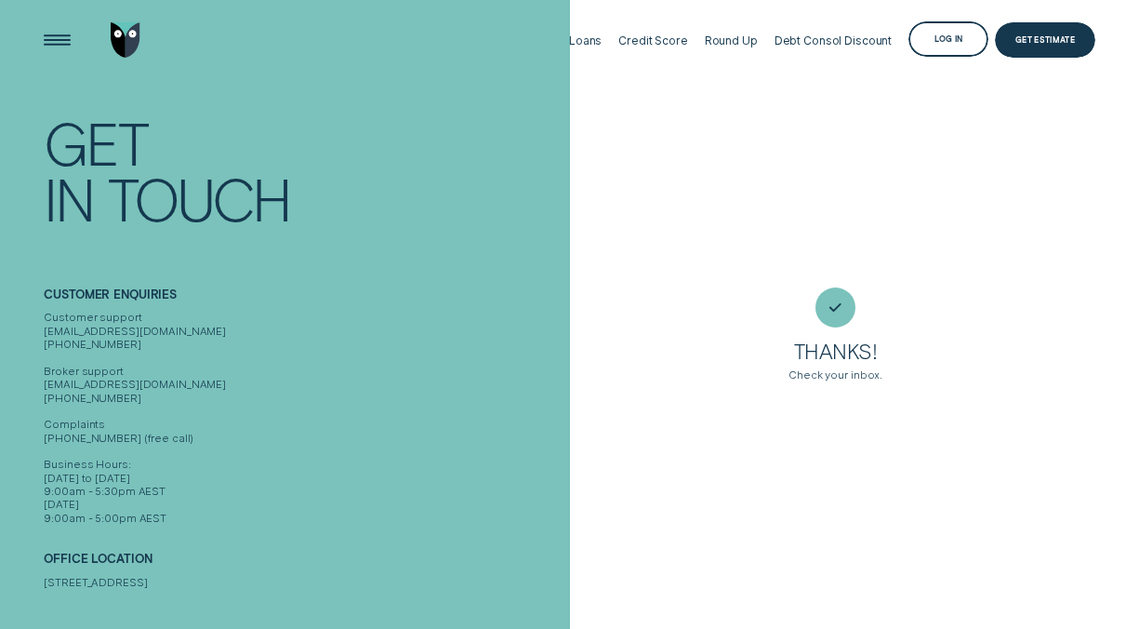
click at [650, 548] on div "Thanks! Check your inbox." at bounding box center [855, 314] width 570 height 629
click at [1072, 151] on div "Thanks! Check your inbox." at bounding box center [855, 314] width 570 height 629
click at [103, 320] on div "Customer support contact@wisr.com.au 1300 992 007 Broker support contact@wisr.c…" at bounding box center [303, 418] width 519 height 214
click at [272, 260] on div "Customer Enquiries Customer support contact@wisr.com.au 1300 992 007 Broker sup…" at bounding box center [303, 392] width 519 height 264
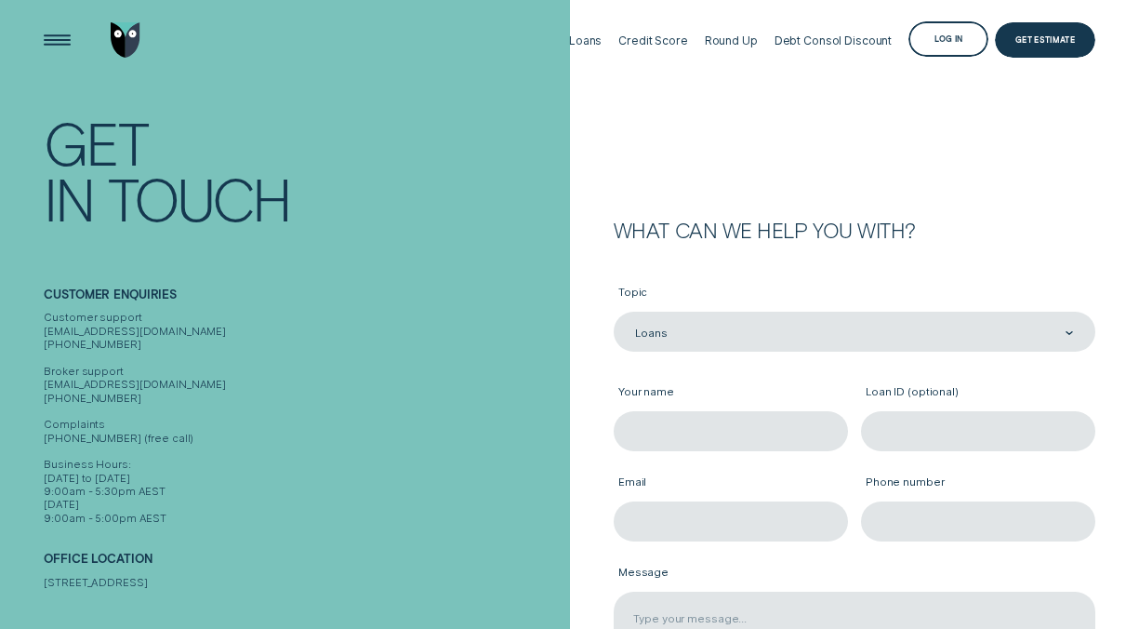
click at [664, 100] on form "What can we help you with? Topic Loans Loans Your name Loan ID (optional) Email…" at bounding box center [855, 437] width 570 height 875
